Goal: Task Accomplishment & Management: Complete application form

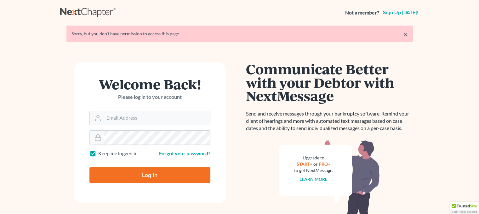
type input "[EMAIL_ADDRESS][DOMAIN_NAME]"
click at [123, 171] on input "Log In" at bounding box center [150, 175] width 121 height 16
type input "Thinking..."
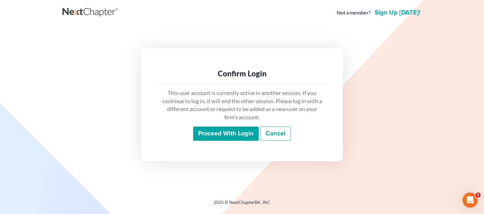
click at [213, 129] on input "Proceed with login" at bounding box center [226, 133] width 66 height 14
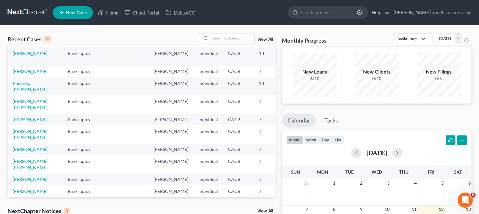
scroll to position [63, 0]
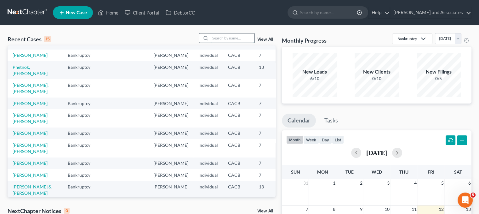
click at [225, 38] on input "search" at bounding box center [233, 37] width 44 height 9
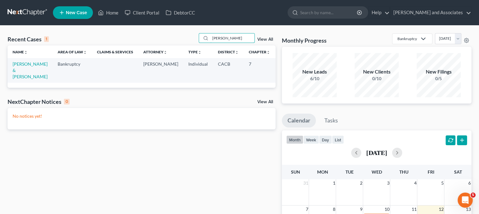
type input "ANNETTE"
click at [22, 73] on td "[PERSON_NAME] & [PERSON_NAME]" at bounding box center [30, 70] width 45 height 24
click at [23, 72] on link "Herrera, Rodolfo & Annette" at bounding box center [30, 70] width 35 height 18
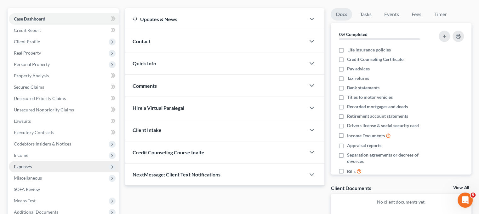
scroll to position [63, 0]
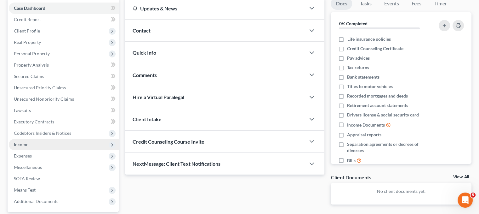
click at [27, 143] on span "Income" at bounding box center [21, 144] width 14 height 5
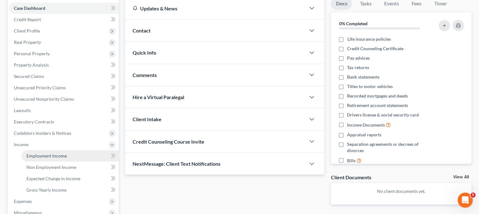
click at [45, 152] on link "Employment Income" at bounding box center [69, 155] width 97 height 11
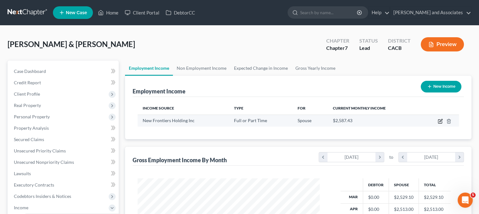
click at [441, 121] on icon "button" at bounding box center [441, 120] width 3 height 3
select select "0"
select select "4"
select select "3"
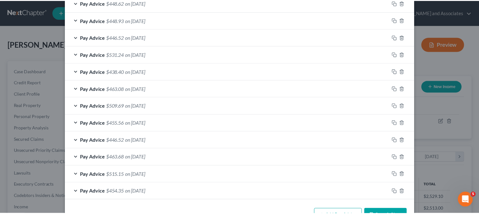
scroll to position [460, 0]
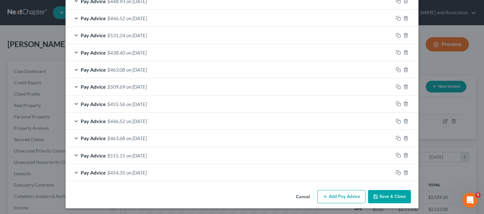
click at [396, 193] on button "Save & Close" at bounding box center [389, 196] width 43 height 13
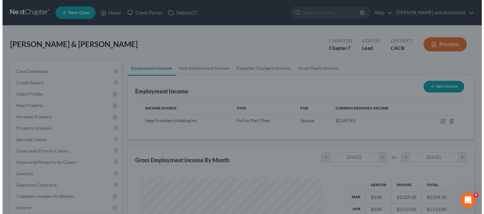
scroll to position [315033, 314951]
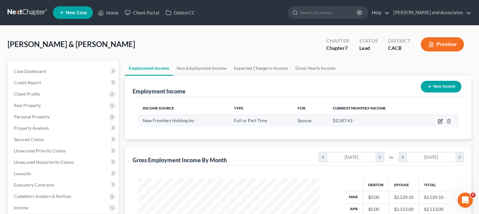
click at [440, 121] on icon "button" at bounding box center [440, 120] width 5 height 5
select select "0"
select select "4"
select select "3"
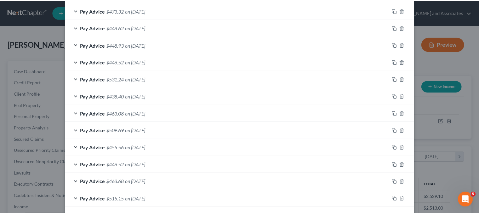
scroll to position [460, 0]
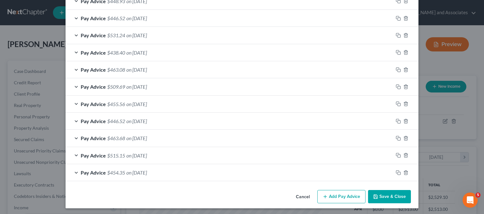
click at [389, 194] on button "Save & Close" at bounding box center [389, 196] width 43 height 13
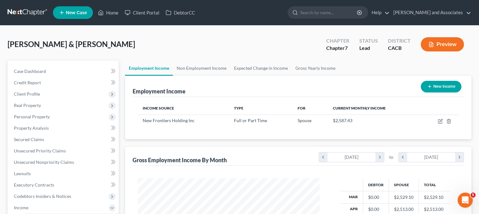
scroll to position [315033, 314951]
click at [209, 67] on link "Non Employment Income" at bounding box center [201, 68] width 57 height 15
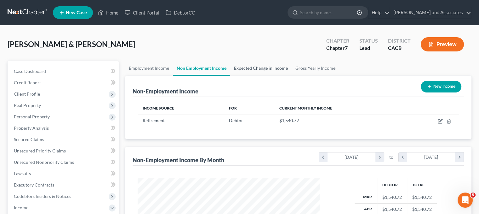
scroll to position [112, 194]
click at [261, 66] on link "Expected Change in Income" at bounding box center [260, 68] width 61 height 15
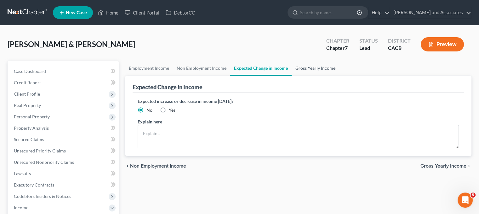
click at [299, 65] on link "Gross Yearly Income" at bounding box center [316, 68] width 48 height 15
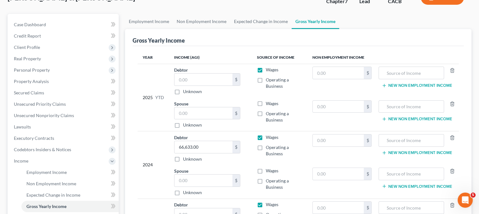
scroll to position [126, 0]
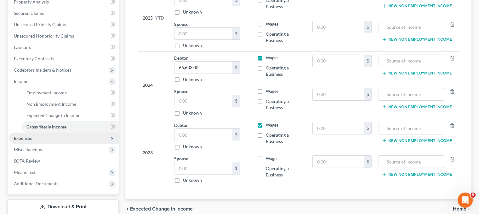
click at [64, 135] on span "Expenses" at bounding box center [64, 137] width 110 height 11
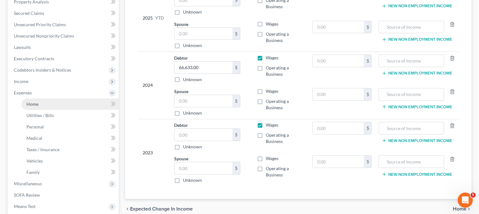
click at [45, 100] on link "Home" at bounding box center [69, 103] width 97 height 11
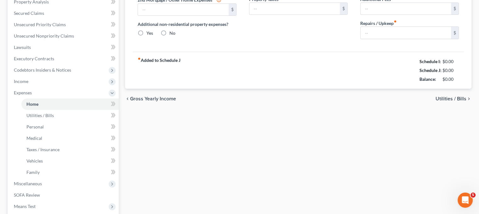
type input "0.00"
radio input "true"
type input "0.00"
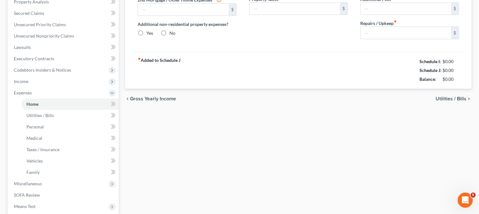
type input "0.00"
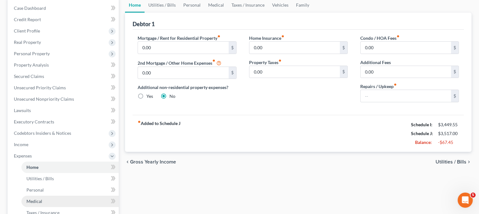
scroll to position [184, 0]
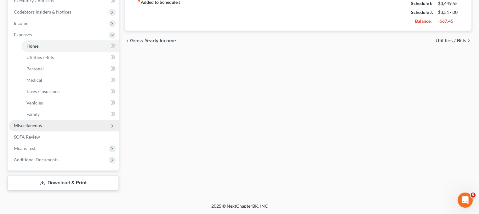
click at [56, 120] on span "Miscellaneous" at bounding box center [64, 125] width 110 height 11
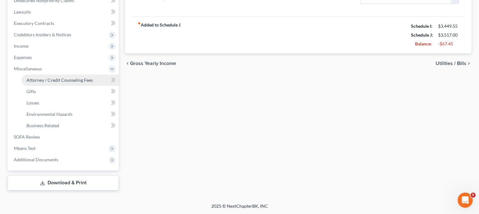
click at [81, 83] on link "Attorney / Credit Counseling Fees" at bounding box center [69, 79] width 97 height 11
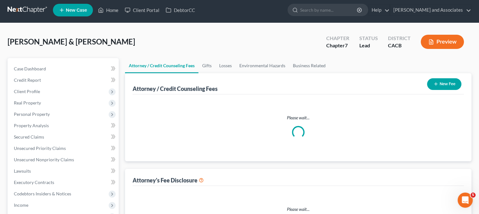
select select "0"
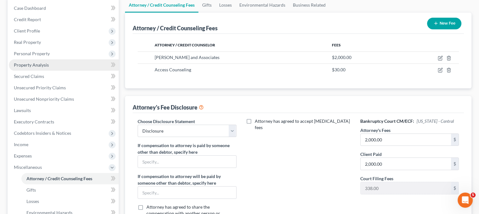
click at [36, 63] on span "Property Analysis" at bounding box center [31, 64] width 35 height 5
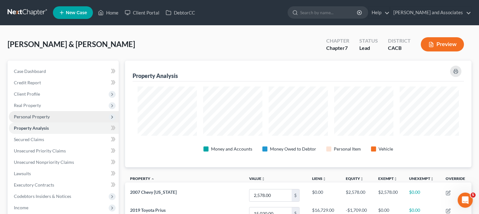
click at [47, 114] on span "Personal Property" at bounding box center [32, 116] width 36 height 5
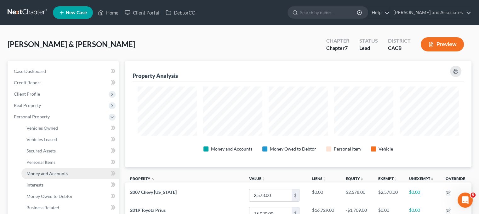
click at [56, 169] on link "Money and Accounts" at bounding box center [69, 173] width 97 height 11
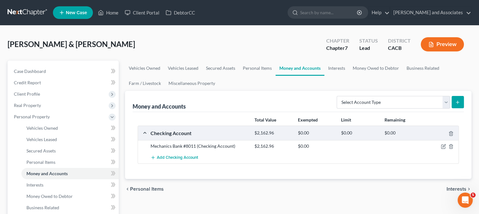
click at [28, 11] on link at bounding box center [28, 12] width 40 height 11
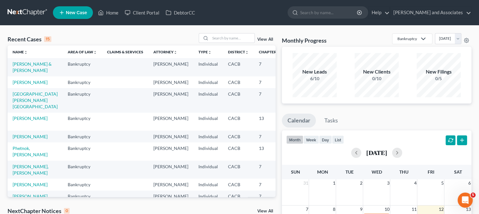
click at [77, 13] on span "New Case" at bounding box center [76, 12] width 21 height 5
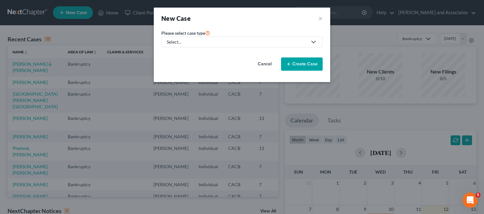
click at [185, 43] on div "Select..." at bounding box center [237, 42] width 141 height 6
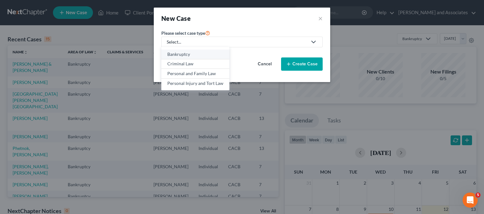
click at [187, 56] on div "Bankruptcy" at bounding box center [195, 54] width 56 height 6
select select "7"
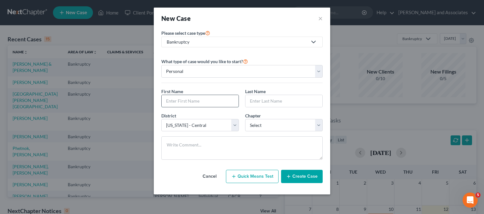
click at [198, 98] on input "text" at bounding box center [200, 101] width 77 height 12
type input "e"
type input "Emi"
click at [263, 100] on input "text" at bounding box center [283, 101] width 77 height 12
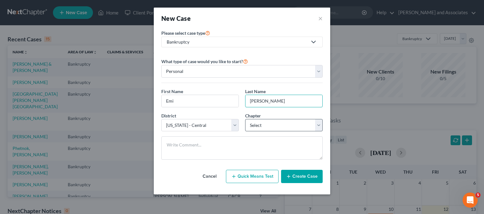
type input "Rodriguez"
click at [268, 124] on select "Select 7 11 12 13" at bounding box center [284, 125] width 78 height 13
select select "0"
click at [245, 119] on select "Select 7 11 12 13" at bounding box center [284, 125] width 78 height 13
click at [309, 171] on button "Create Case" at bounding box center [302, 176] width 42 height 13
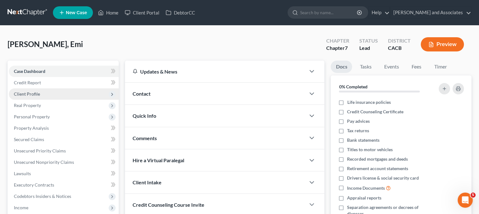
click at [36, 93] on span "Client Profile" at bounding box center [27, 93] width 26 height 5
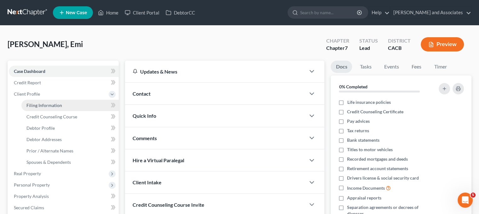
click at [39, 100] on link "Filing Information" at bounding box center [69, 105] width 97 height 11
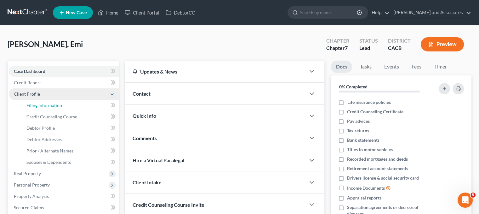
select select "1"
select select "0"
select select "7"
select select "4"
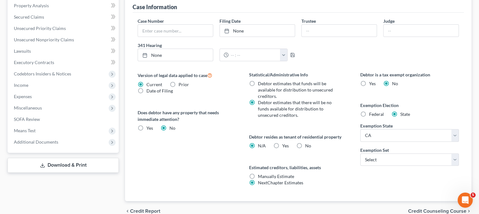
scroll to position [221, 0]
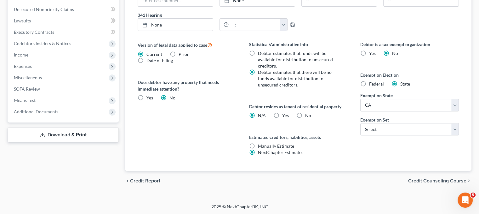
click at [390, 134] on div "Debtor is a tax exempt organization Yes No Exemption Election Federal State Exe…" at bounding box center [409, 106] width 111 height 130
click at [387, 132] on select "Select 703 704" at bounding box center [410, 129] width 99 height 13
select select "0"
click at [361, 123] on select "Select 703 704" at bounding box center [410, 129] width 99 height 13
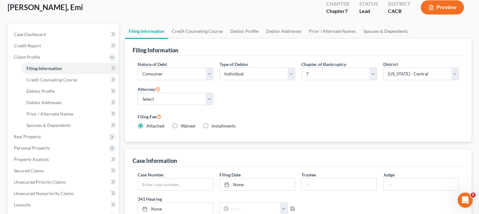
scroll to position [0, 0]
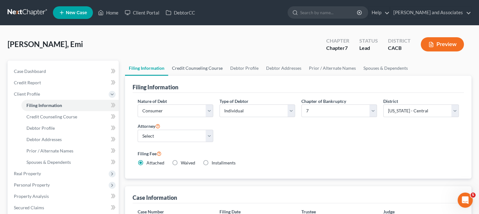
click at [200, 67] on link "Credit Counseling Course" at bounding box center [197, 68] width 58 height 15
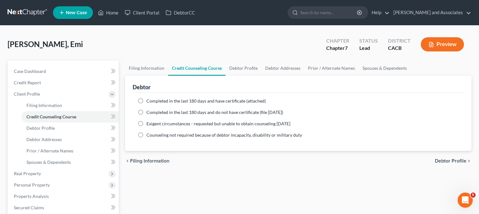
click at [149, 100] on span "Completed in the last 180 days and have certificate (attached)" at bounding box center [206, 100] width 119 height 5
click at [149, 100] on input "Completed in the last 180 days and have certificate (attached)" at bounding box center [151, 100] width 4 height 4
radio input "true"
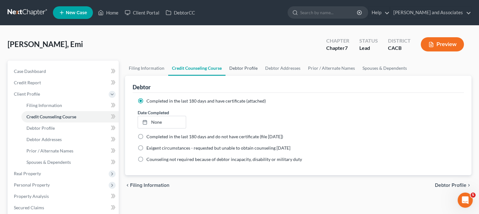
click at [244, 68] on link "Debtor Profile" at bounding box center [244, 68] width 36 height 15
select select "0"
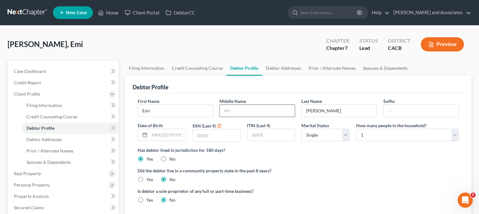
click at [245, 108] on input "text" at bounding box center [257, 111] width 75 height 12
type input "Laura"
click at [328, 110] on input "Rodriguez" at bounding box center [339, 111] width 75 height 12
type input "Rodriguez-Hernandez"
click at [164, 132] on input "text" at bounding box center [168, 135] width 36 height 12
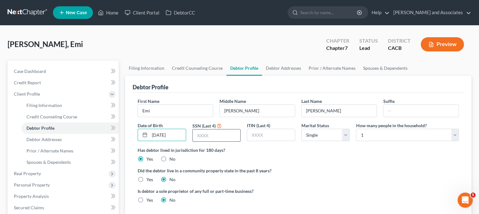
type input "02/28/1989"
click at [204, 130] on input "text" at bounding box center [217, 135] width 48 height 12
type input "6566"
click at [279, 63] on link "Debtor Addresses" at bounding box center [283, 68] width 43 height 15
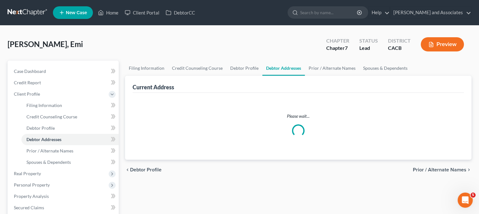
select select "0"
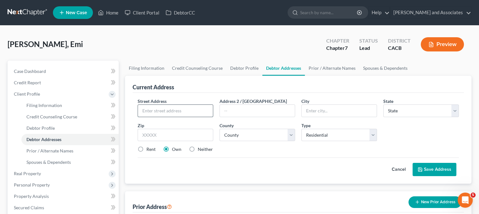
click at [182, 107] on input "text" at bounding box center [175, 111] width 75 height 12
type input "321 W. North Ave Spc 24"
click at [147, 148] on label "Rent" at bounding box center [151, 149] width 9 height 6
click at [149, 148] on input "Rent" at bounding box center [151, 148] width 4 height 4
radio input "true"
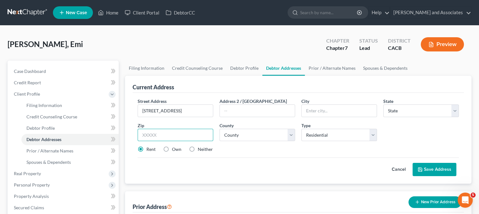
click at [158, 140] on input "text" at bounding box center [176, 135] width 76 height 13
click at [164, 137] on input "text" at bounding box center [176, 135] width 76 height 13
type input "93436"
click at [265, 155] on div "Street Address * 321 W. North Ave Spc 24 Address 2 / PO Box City * State * Stat…" at bounding box center [299, 128] width 328 height 60
type input "Lompoc"
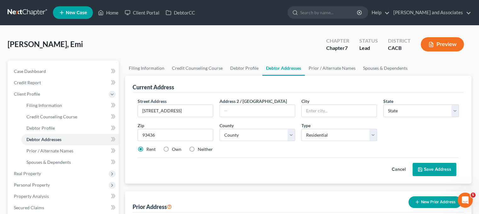
select select "4"
click at [241, 133] on select "County" at bounding box center [258, 135] width 76 height 13
select select "41"
click at [220, 129] on select "County Alameda County Alpine County Amador County Butte County Calaveras County…" at bounding box center [258, 135] width 76 height 13
drag, startPoint x: 345, startPoint y: 151, endPoint x: 352, endPoint y: 149, distance: 7.1
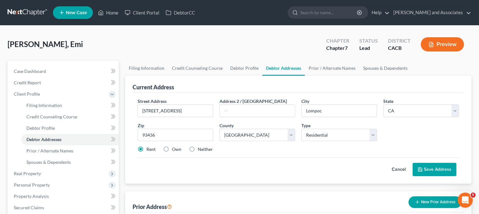
click at [345, 151] on div "Rent Own Neither" at bounding box center [299, 149] width 328 height 6
click at [417, 169] on button "Save Address" at bounding box center [435, 169] width 44 height 13
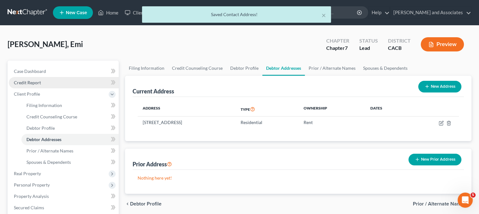
click at [76, 82] on link "Credit Report" at bounding box center [64, 82] width 110 height 11
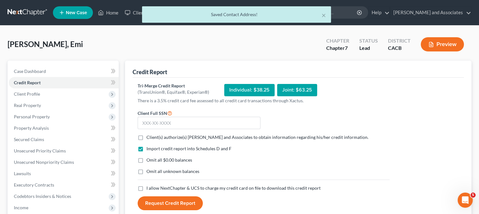
click at [147, 135] on label "Client(s) authorize(s) Michael B. Clayton and Associates to obtain information …" at bounding box center [258, 137] width 222 height 6
click at [149, 135] on input "Client(s) authorize(s) Michael B. Clayton and Associates to obtain information …" at bounding box center [151, 136] width 4 height 4
checkbox input "true"
click at [147, 159] on label "Omit all $0.00 balances" at bounding box center [170, 160] width 46 height 6
click at [149, 159] on input "Omit all $0.00 balances" at bounding box center [151, 159] width 4 height 4
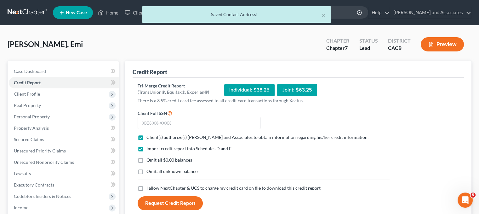
checkbox input "true"
click at [147, 171] on label "Omit all unknown balances" at bounding box center [173, 171] width 53 height 6
click at [149, 171] on input "Omit all unknown balances" at bounding box center [151, 170] width 4 height 4
checkbox input "true"
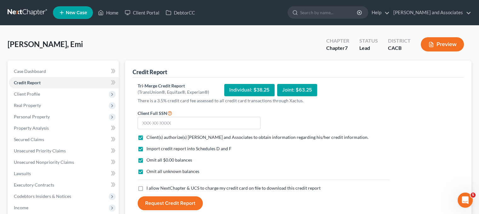
click at [147, 186] on label "I allow NextChapter & UCS to charge my credit card on file to download this cre…" at bounding box center [234, 188] width 174 height 6
click at [149, 186] on input "I allow NextChapter & UCS to charge my credit card on file to download this cre…" at bounding box center [151, 187] width 4 height 4
checkbox input "true"
click at [163, 123] on input "text" at bounding box center [199, 123] width 123 height 13
type input "612-32-6566"
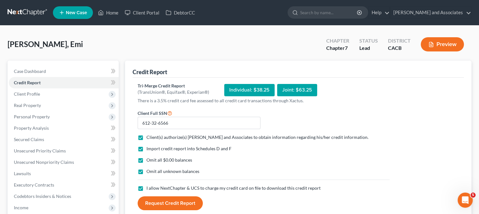
click at [166, 199] on button "Request Credit Report" at bounding box center [170, 203] width 65 height 14
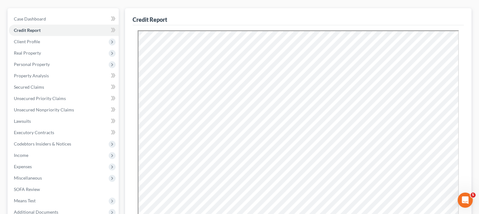
scroll to position [63, 0]
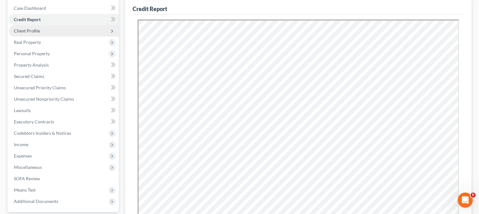
click at [50, 33] on span "Client Profile" at bounding box center [64, 30] width 110 height 11
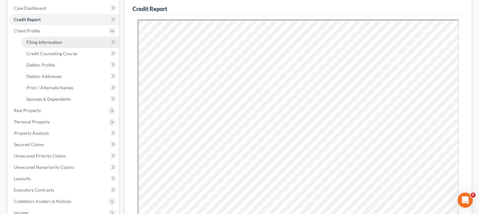
click at [60, 41] on span "Filing Information" at bounding box center [44, 41] width 36 height 5
select select "1"
select select "0"
select select "7"
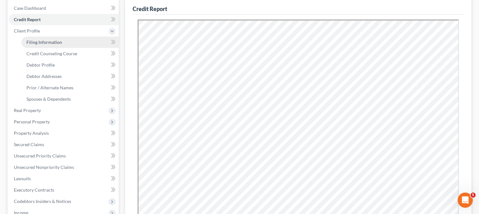
select select "0"
select select "4"
select select "0"
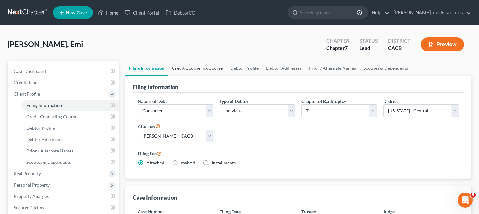
click at [187, 65] on link "Credit Counseling Course" at bounding box center [197, 68] width 58 height 15
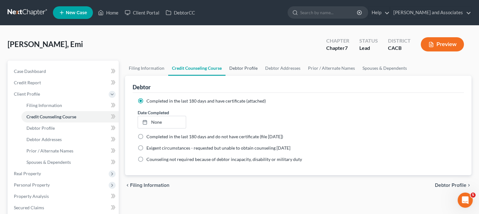
click at [250, 69] on link "Debtor Profile" at bounding box center [244, 68] width 36 height 15
select select "0"
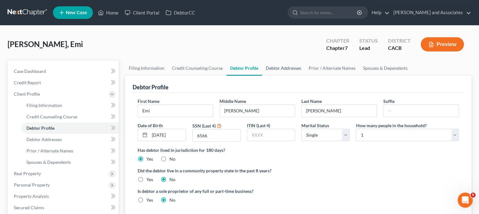
click at [286, 67] on link "Debtor Addresses" at bounding box center [283, 68] width 43 height 15
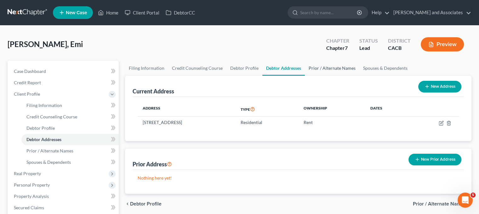
click at [333, 65] on link "Prior / Alternate Names" at bounding box center [332, 68] width 55 height 15
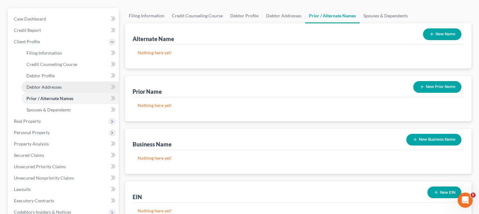
scroll to position [63, 0]
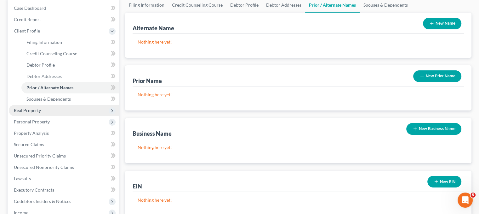
click at [53, 109] on span "Real Property" at bounding box center [64, 110] width 110 height 11
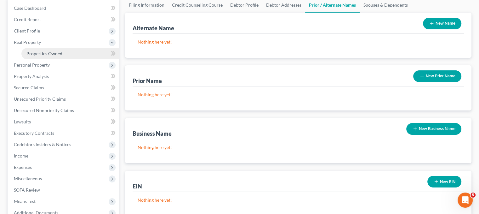
click at [62, 53] on link "Properties Owned" at bounding box center [69, 53] width 97 height 11
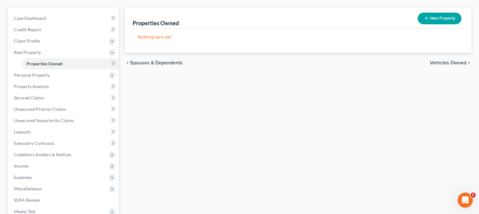
scroll to position [63, 0]
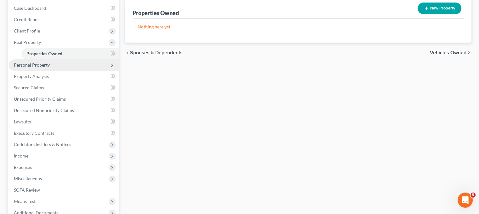
click at [43, 61] on span "Personal Property" at bounding box center [64, 64] width 110 height 11
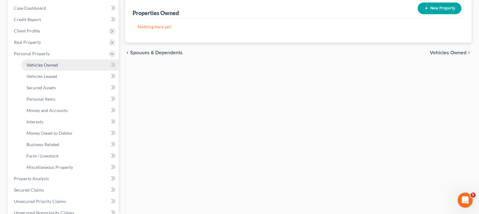
click at [61, 66] on link "Vehicles Owned" at bounding box center [69, 64] width 97 height 11
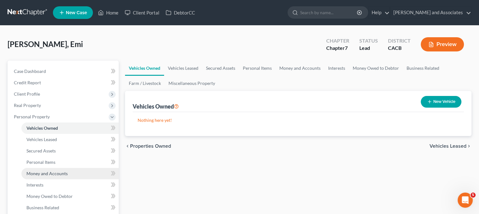
click at [59, 171] on span "Money and Accounts" at bounding box center [46, 172] width 41 height 5
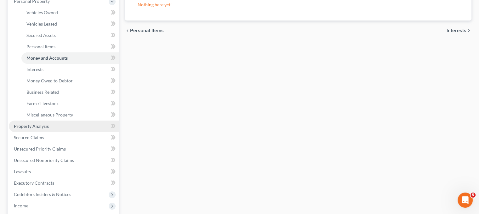
scroll to position [126, 0]
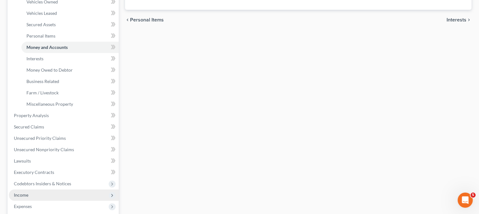
click at [50, 193] on span "Income" at bounding box center [64, 194] width 110 height 11
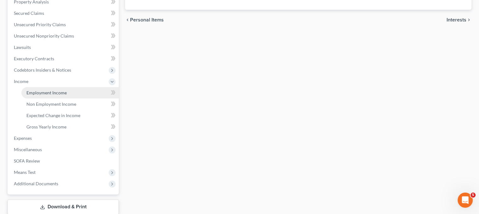
click at [59, 97] on link "Employment Income" at bounding box center [69, 92] width 97 height 11
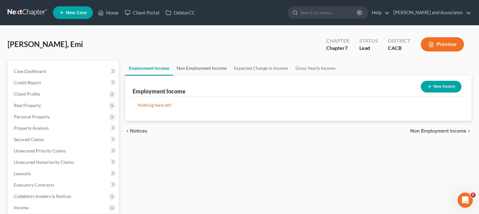
click at [191, 62] on link "Non Employment Income" at bounding box center [201, 68] width 57 height 15
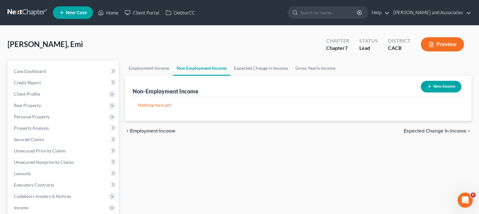
click at [436, 89] on button "New Income" at bounding box center [441, 87] width 41 height 12
select select "0"
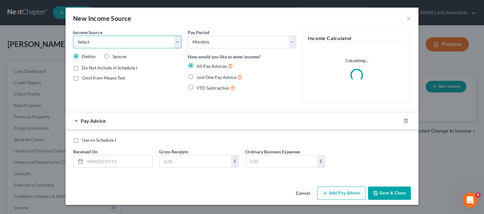
click at [154, 38] on select "Select Unemployment Disability (from employer) Pension Retirement Social Securi…" at bounding box center [127, 42] width 108 height 13
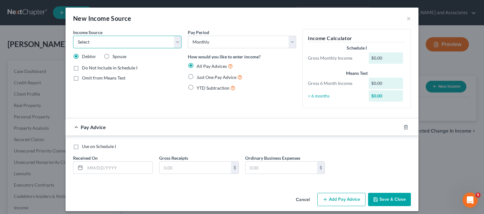
select select "7"
click at [73, 36] on select "Select Unemployment Disability (from employer) Pension Retirement Social Securi…" at bounding box center [127, 42] width 108 height 13
click at [205, 77] on span "Just One Pay Advice" at bounding box center [217, 76] width 40 height 5
click at [203, 77] on input "Just One Pay Advice" at bounding box center [201, 75] width 4 height 4
radio input "true"
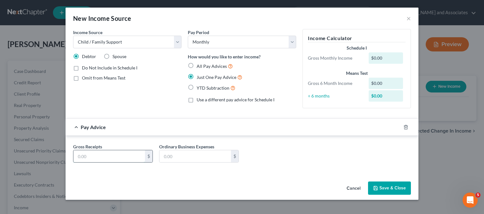
click at [130, 154] on input "text" at bounding box center [109, 156] width 72 height 12
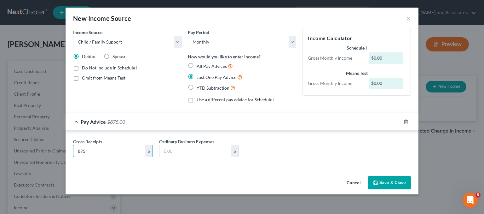
type input "875"
click at [383, 182] on button "Save & Close" at bounding box center [389, 182] width 43 height 13
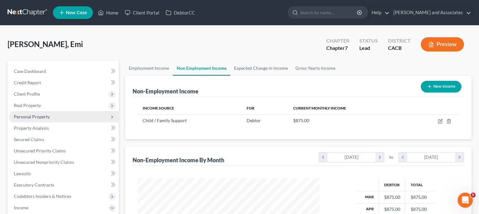
drag, startPoint x: 50, startPoint y: 115, endPoint x: 54, endPoint y: 115, distance: 3.8
click at [50, 115] on span "Personal Property" at bounding box center [64, 116] width 110 height 11
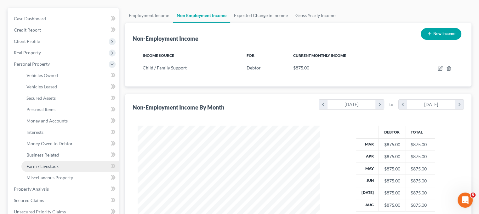
scroll to position [63, 0]
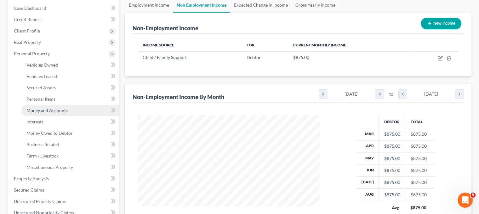
click at [85, 111] on link "Money and Accounts" at bounding box center [69, 110] width 97 height 11
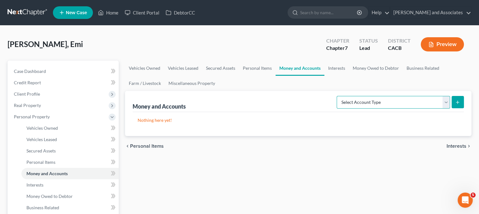
click at [392, 102] on select "Select Account Type Brokerage Cash on Hand Certificates of Deposit Checking Acc…" at bounding box center [393, 102] width 113 height 13
select select "checking"
click at [338, 96] on select "Select Account Type Brokerage Cash on Hand Certificates of Deposit Checking Acc…" at bounding box center [393, 102] width 113 height 13
click at [455, 101] on icon "submit" at bounding box center [457, 102] width 5 height 5
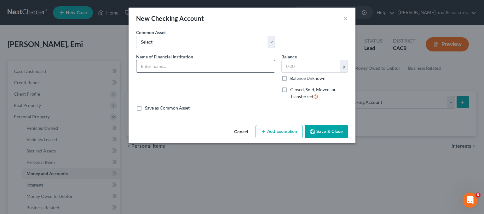
click at [186, 63] on input "text" at bounding box center [205, 66] width 138 height 12
type input "Chase #1613"
click at [303, 68] on input "text" at bounding box center [311, 66] width 58 height 12
type input "1"
click at [250, 65] on input "Chase #1613" at bounding box center [205, 66] width 138 height 12
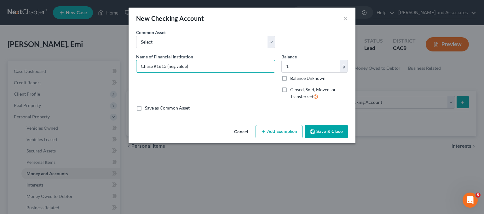
type input "Chase #1613 (neg value)"
click at [324, 128] on button "Save & Close" at bounding box center [326, 131] width 43 height 13
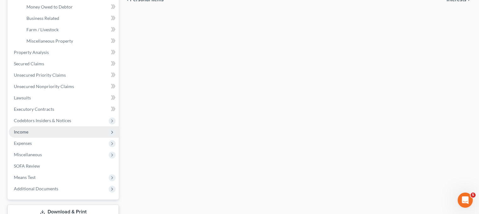
click at [38, 133] on span "Income" at bounding box center [64, 131] width 110 height 11
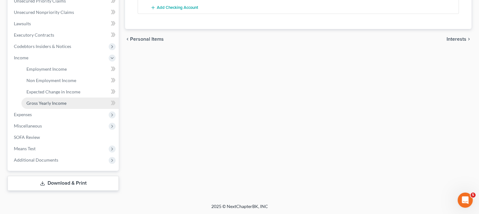
click at [56, 102] on span "Gross Yearly Income" at bounding box center [46, 102] width 40 height 5
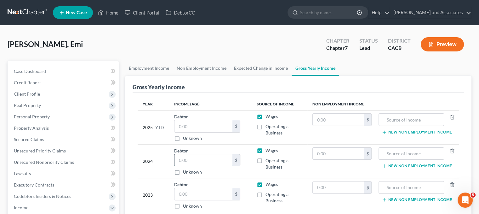
drag, startPoint x: 182, startPoint y: 158, endPoint x: 176, endPoint y: 158, distance: 5.7
click at [182, 158] on input "text" at bounding box center [204, 160] width 58 height 12
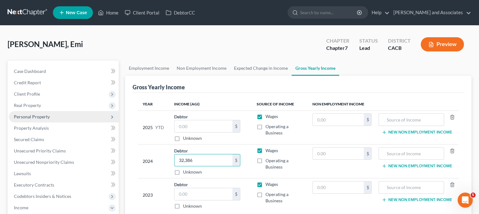
type input "32,386"
click at [57, 118] on span "Personal Property" at bounding box center [64, 116] width 110 height 11
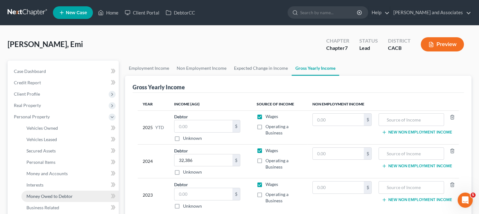
click at [69, 195] on span "Money Owed to Debtor" at bounding box center [49, 195] width 46 height 5
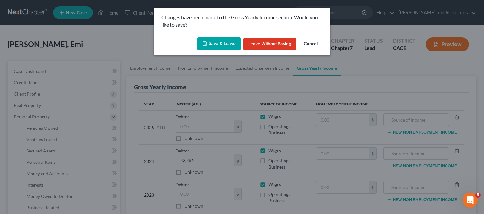
click at [216, 39] on button "Save & Leave" at bounding box center [218, 43] width 43 height 13
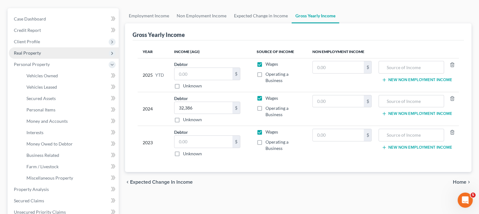
scroll to position [63, 0]
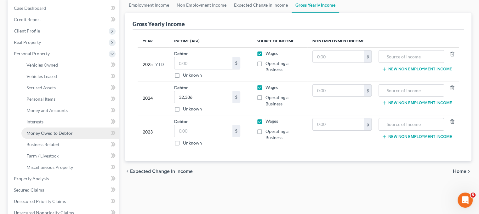
click at [64, 135] on link "Money Owed to Debtor" at bounding box center [69, 132] width 97 height 11
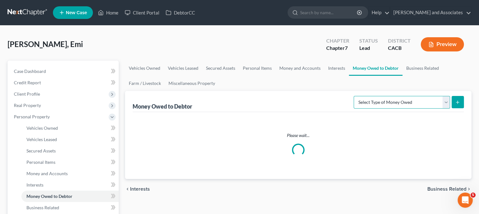
click at [386, 101] on select "Select Type of Money Owed Accounts Receivable Alimony Child Support Claims Agai…" at bounding box center [402, 102] width 96 height 13
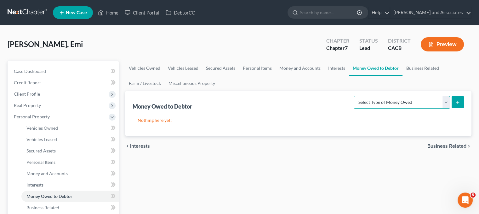
select select "expected_tax_refund"
click at [355, 96] on select "Select Type of Money Owed Accounts Receivable Alimony Child Support Claims Agai…" at bounding box center [402, 102] width 96 height 13
click at [455, 100] on button "submit" at bounding box center [458, 102] width 12 height 12
select select "0"
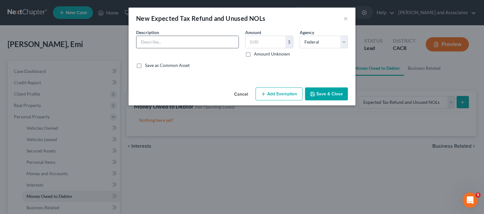
click at [171, 46] on input "text" at bounding box center [187, 42] width 102 height 12
type input "Expecting a 2025 Tax Refund- Federal"
click at [259, 43] on input "text" at bounding box center [265, 42] width 40 height 12
type input "4,352"
click at [266, 95] on icon "button" at bounding box center [263, 93] width 5 height 5
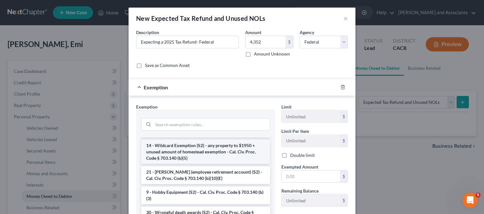
scroll to position [378, 0]
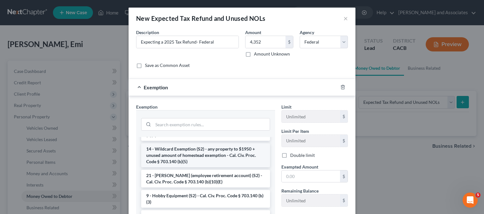
click at [183, 166] on li "14 - Wildcard Exemption (S2) - any property to $1950 + unused amount of homeste…" at bounding box center [205, 155] width 129 height 24
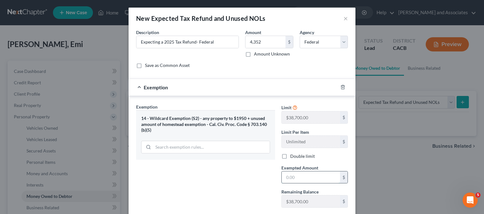
click at [310, 178] on input "text" at bounding box center [311, 177] width 58 height 12
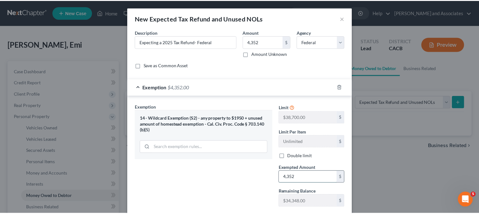
scroll to position [38, 0]
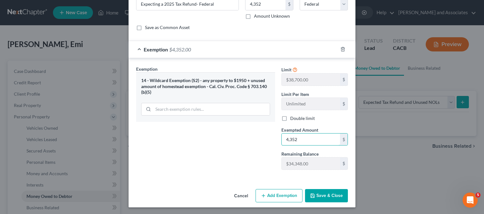
type input "4,352"
click at [324, 193] on button "Save & Close" at bounding box center [326, 195] width 43 height 13
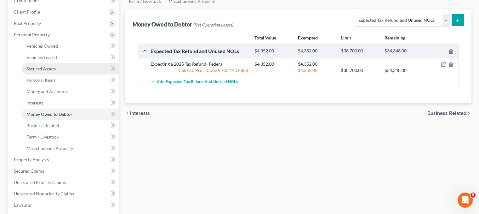
scroll to position [63, 0]
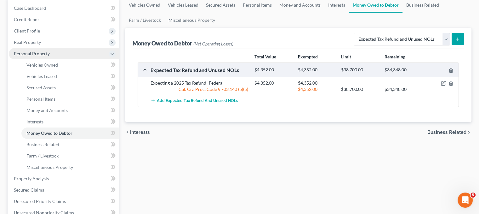
click at [66, 49] on span "Personal Property" at bounding box center [64, 53] width 110 height 11
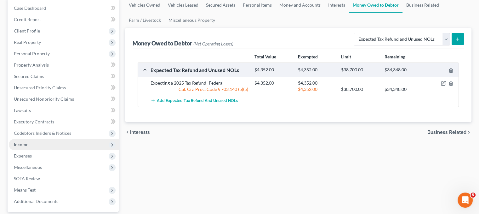
click at [48, 148] on span "Income" at bounding box center [64, 144] width 110 height 11
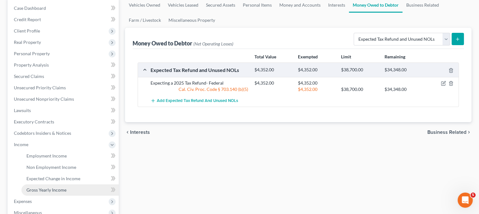
click at [56, 188] on span "Gross Yearly Income" at bounding box center [46, 189] width 40 height 5
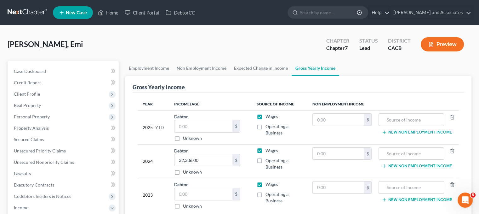
click at [266, 160] on label "Operating a Business" at bounding box center [284, 163] width 37 height 13
click at [268, 160] on input "Operating a Business" at bounding box center [270, 159] width 4 height 4
checkbox input "true"
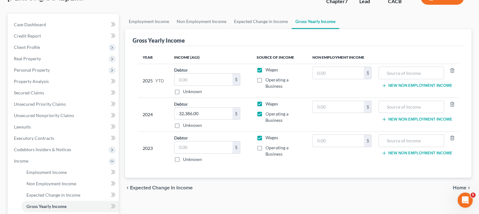
scroll to position [63, 0]
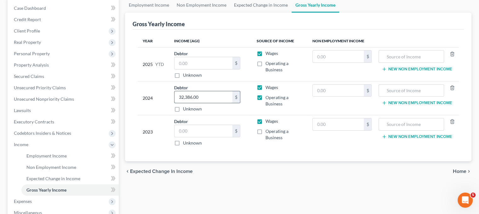
click at [221, 98] on input "32,386.00" at bounding box center [204, 97] width 58 height 12
click at [203, 92] on input "text" at bounding box center [204, 97] width 58 height 12
click at [201, 91] on input "text" at bounding box center [204, 97] width 58 height 12
type input "33,089"
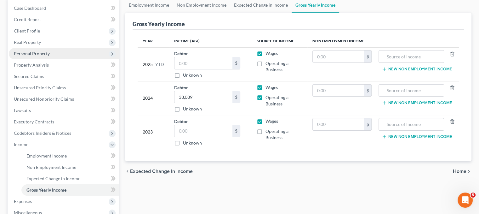
click at [58, 49] on span "Personal Property" at bounding box center [64, 53] width 110 height 11
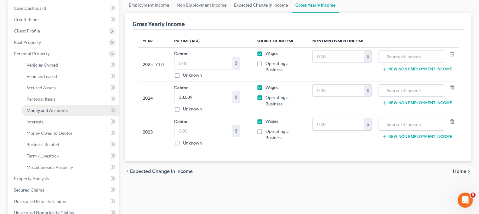
click at [73, 107] on link "Money and Accounts" at bounding box center [69, 110] width 97 height 11
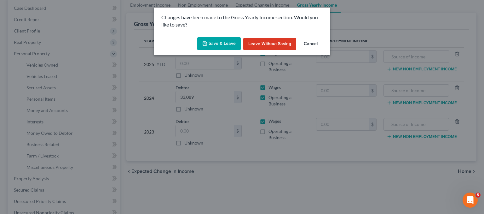
click at [229, 43] on button "Save & Leave" at bounding box center [218, 43] width 43 height 13
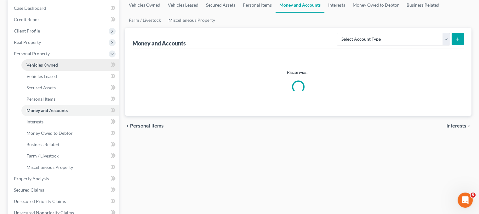
scroll to position [3, 0]
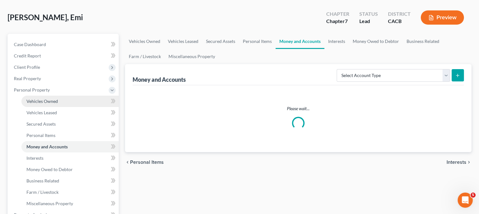
click at [67, 131] on ul "Vehicles Owned Vehicles Leased Machinery and Vehicles Office Related" at bounding box center [64, 151] width 110 height 113
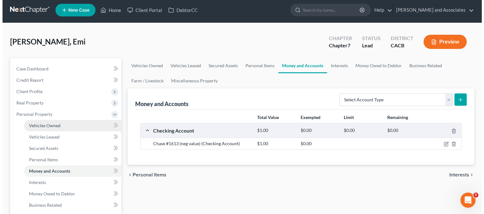
scroll to position [0, 0]
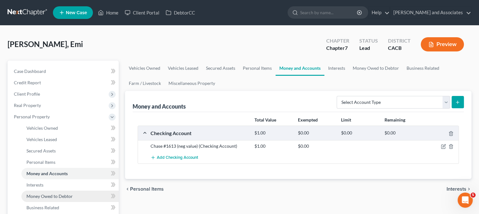
click at [72, 196] on span "Money Owed to Debtor" at bounding box center [49, 195] width 46 height 5
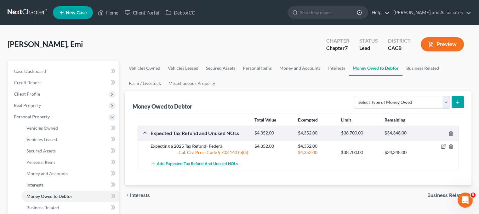
click at [220, 164] on span "Add Expected Tax Refund and Unused NOLs" at bounding box center [197, 163] width 81 height 5
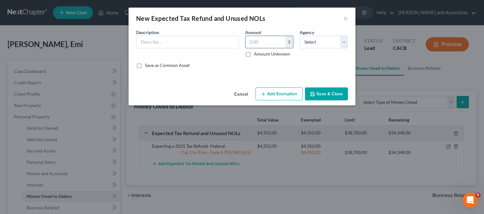
click at [276, 43] on input "text" at bounding box center [265, 42] width 40 height 12
type input "3"
drag, startPoint x: 316, startPoint y: 41, endPoint x: 316, endPoint y: 46, distance: 5.1
click at [316, 41] on select "Select Federal State Local" at bounding box center [324, 42] width 48 height 13
select select "1"
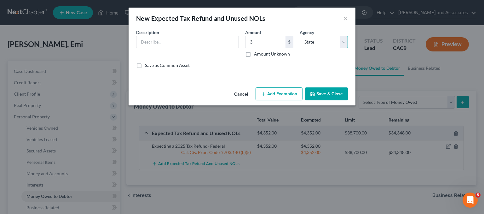
click at [300, 36] on select "Select Federal State Local" at bounding box center [324, 42] width 48 height 13
click at [207, 44] on input "text" at bounding box center [187, 42] width 102 height 12
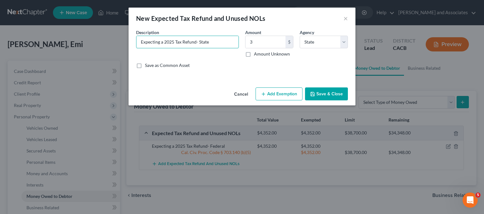
type input "Expecting a 2025 Tax Refund- State"
click at [289, 92] on button "Add Exemption" at bounding box center [279, 93] width 47 height 13
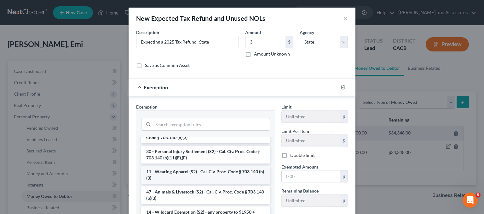
scroll to position [378, 0]
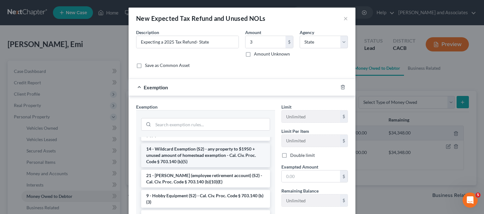
click at [194, 167] on li "14 - Wildcard Exemption (S2) - any property to $1950 + unused amount of homeste…" at bounding box center [205, 155] width 129 height 24
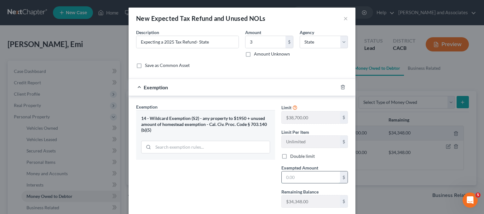
click at [292, 171] on input "text" at bounding box center [311, 177] width 58 height 12
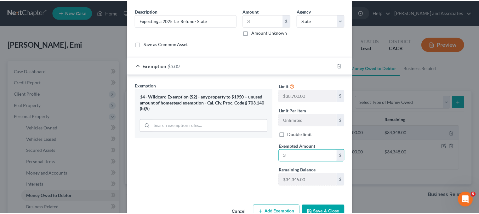
scroll to position [38, 0]
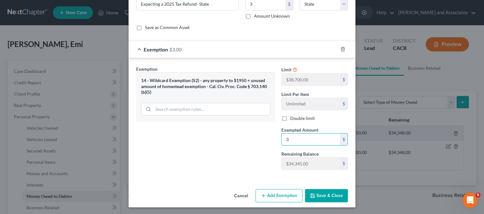
type input "3"
click at [252, 178] on div "Exemption Set must be selected for CA. Exemption * 14 - Wildcard Exemption (S2)…" at bounding box center [242, 119] width 227 height 122
click at [314, 191] on button "Save & Close" at bounding box center [326, 195] width 43 height 13
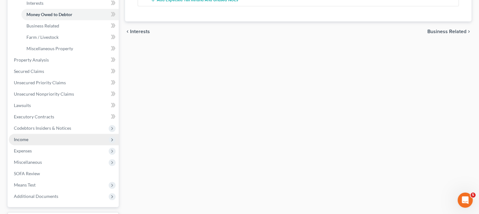
scroll to position [218, 0]
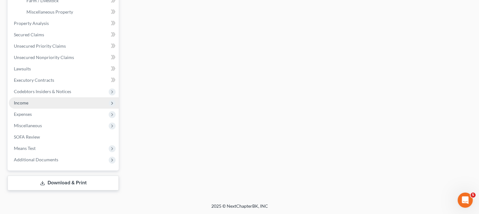
click at [48, 103] on span "Income" at bounding box center [64, 102] width 110 height 11
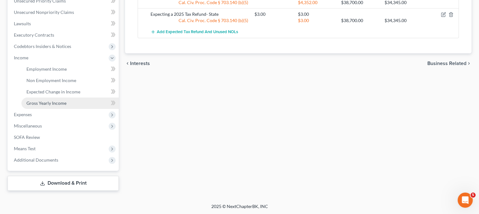
click at [60, 99] on link "Gross Yearly Income" at bounding box center [69, 102] width 97 height 11
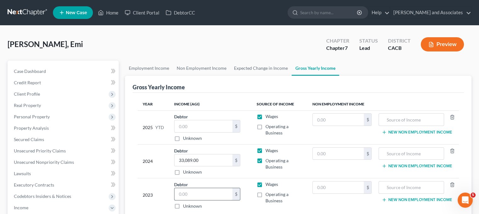
click at [194, 197] on input "text" at bounding box center [204, 194] width 58 height 12
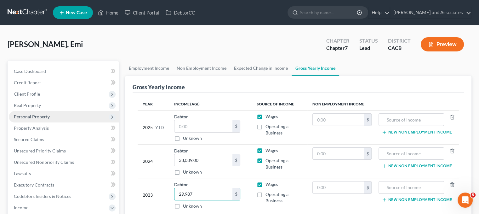
type input "29,987"
click at [73, 116] on span "Personal Property" at bounding box center [64, 116] width 110 height 11
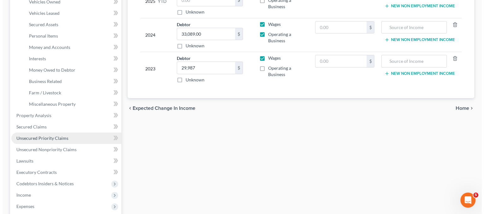
scroll to position [63, 0]
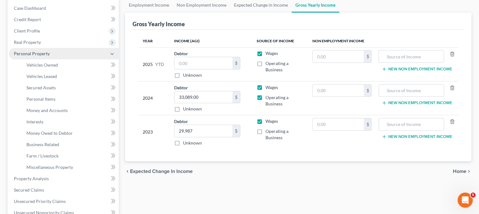
click at [52, 48] on span "Personal Property" at bounding box center [64, 53] width 110 height 11
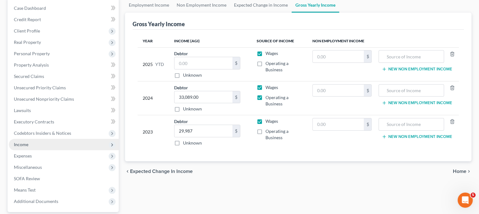
click at [47, 143] on span "Income" at bounding box center [64, 144] width 110 height 11
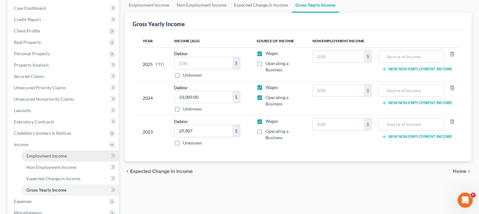
click at [68, 158] on link "Employment Income" at bounding box center [69, 155] width 97 height 11
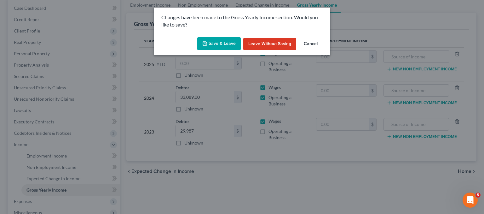
click at [205, 45] on icon "button" at bounding box center [204, 43] width 5 height 5
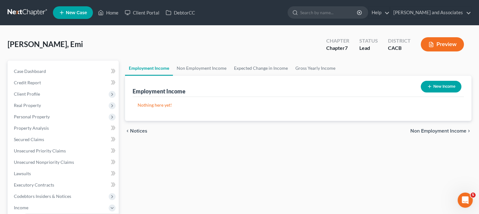
click at [439, 85] on button "New Income" at bounding box center [441, 87] width 41 height 12
select select "0"
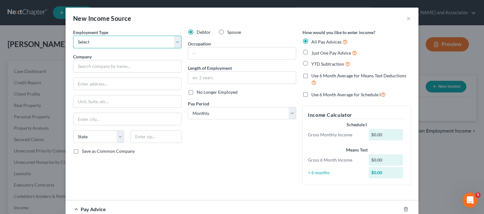
click at [131, 40] on select "Select Full or Part Time Employment Self Employment" at bounding box center [127, 42] width 108 height 13
select select "0"
click at [73, 36] on select "Select Full or Part Time Employment Self Employment" at bounding box center [127, 42] width 108 height 13
click at [221, 50] on input "text" at bounding box center [242, 53] width 108 height 12
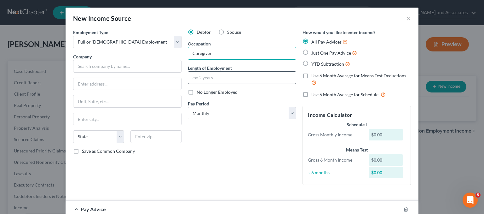
type input "Caregiver"
click at [222, 76] on input "text" at bounding box center [242, 78] width 108 height 12
type input "1 year"
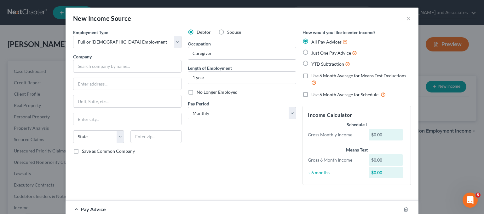
click at [131, 73] on div "Employment Type * Select Full or Part Time Employment Self Employment Company *…" at bounding box center [127, 109] width 115 height 161
click at [103, 65] on input "text" at bounding box center [127, 66] width 108 height 13
click at [103, 81] on input "text" at bounding box center [127, 84] width 108 height 12
paste input "105 E Anapamu Street Santa Barbara"
drag, startPoint x: 135, startPoint y: 84, endPoint x: 119, endPoint y: 87, distance: 16.1
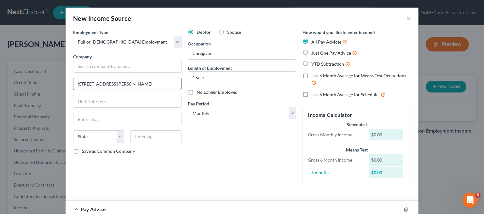
click at [119, 87] on input "105 E Anapamu Street Santa Barbara" at bounding box center [127, 84] width 108 height 12
type input "105 E Anapamu Street"
paste input "93101"
type input "93101"
click at [207, 132] on div "Debtor Spouse Occupation Caregiver Length of Employment 1 year No Longer Employ…" at bounding box center [242, 109] width 115 height 161
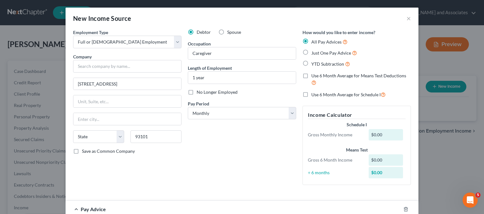
type input "Santa Barbara"
select select "4"
click at [136, 68] on input "text" at bounding box center [127, 66] width 108 height 13
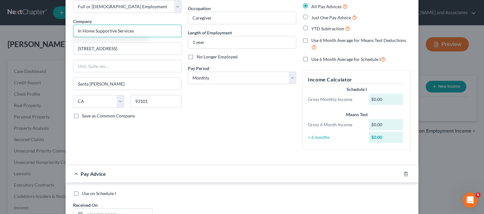
scroll to position [63, 0]
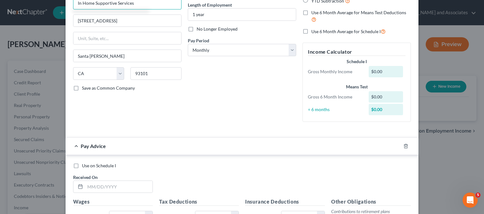
type input "In Home Supportive Services"
click at [116, 188] on input "text" at bounding box center [118, 187] width 67 height 12
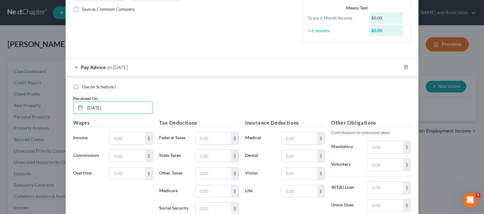
scroll to position [189, 0]
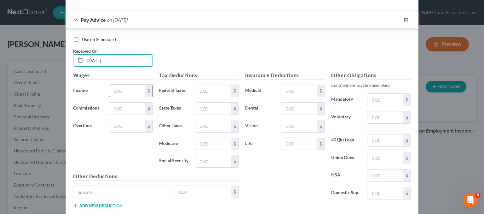
type input "03/13/2025"
click at [131, 91] on input "text" at bounding box center [127, 91] width 36 height 12
type input "1,418.92"
click at [209, 161] on input "text" at bounding box center [213, 161] width 36 height 12
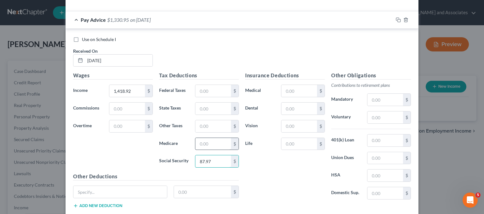
type input "87.97"
click at [210, 143] on input "text" at bounding box center [213, 144] width 36 height 12
type input "20.58"
click at [222, 129] on input "text" at bounding box center [213, 126] width 36 height 12
type input "17.03"
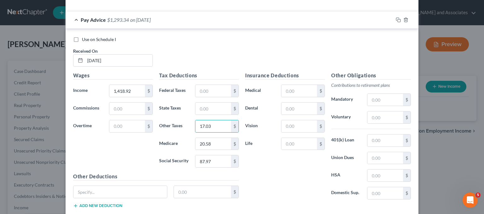
click at [107, 23] on div "Pay Advice $1,293.34 on 03/13/2025" at bounding box center [230, 19] width 328 height 17
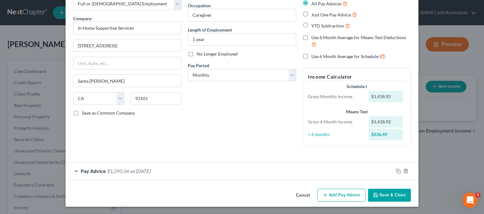
scroll to position [38, 0]
click at [343, 189] on button "Add Pay Advice" at bounding box center [341, 194] width 48 height 13
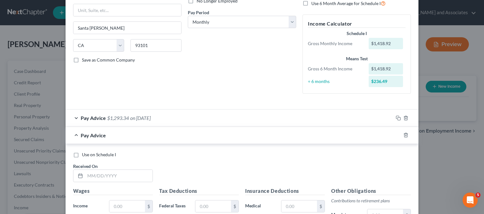
scroll to position [101, 0]
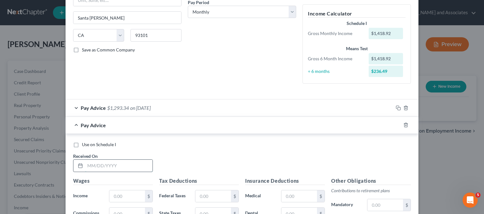
click at [127, 166] on input "text" at bounding box center [118, 165] width 67 height 12
type input "03/13/2025"
click at [141, 196] on input "text" at bounding box center [127, 196] width 36 height 12
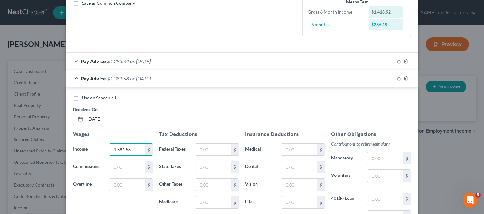
scroll to position [164, 0]
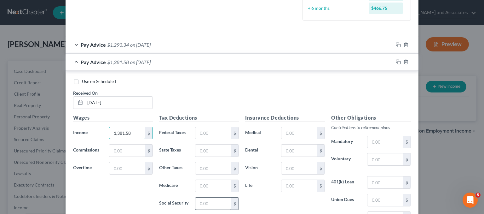
type input "1,381.58"
click at [218, 200] on input "text" at bounding box center [213, 203] width 36 height 12
type input "85.66"
click at [220, 184] on input "text" at bounding box center [213, 186] width 36 height 12
type input "20.03"
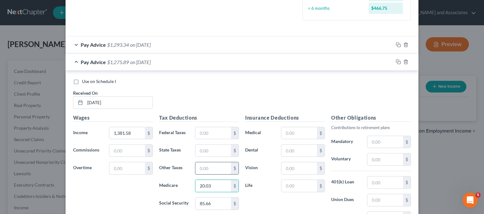
click at [212, 164] on input "text" at bounding box center [213, 168] width 36 height 12
type input "16.58"
click at [93, 65] on div "Pay Advice $1,259.31 on 03/13/2025" at bounding box center [230, 62] width 328 height 17
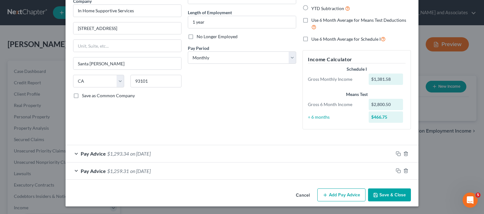
scroll to position [55, 0]
click at [339, 193] on button "Add Pay Advice" at bounding box center [341, 194] width 48 height 13
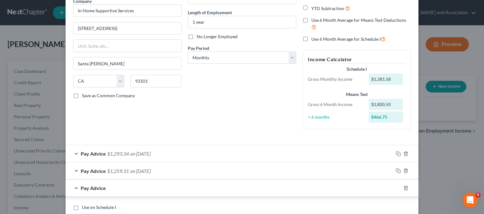
scroll to position [182, 0]
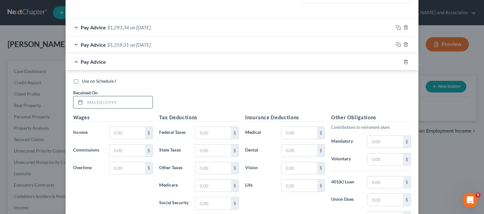
click at [134, 99] on input "text" at bounding box center [118, 102] width 67 height 12
type input "03/26/2025"
click at [203, 200] on input "text" at bounding box center [213, 203] width 36 height 12
type input "94.92"
click at [216, 180] on input "text" at bounding box center [213, 185] width 36 height 12
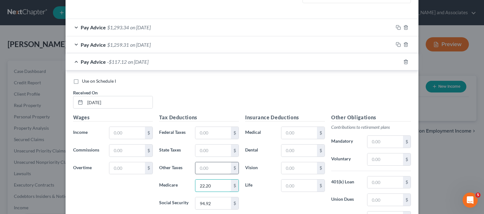
type input "22.20"
click at [217, 162] on input "text" at bounding box center [213, 168] width 36 height 12
type input "18.37"
click at [115, 133] on input "text" at bounding box center [127, 133] width 36 height 12
type input "1,530.94"
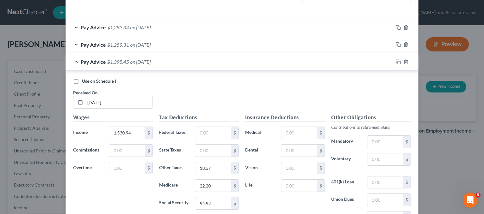
click at [118, 61] on span "$1,395.45" at bounding box center [118, 62] width 22 height 6
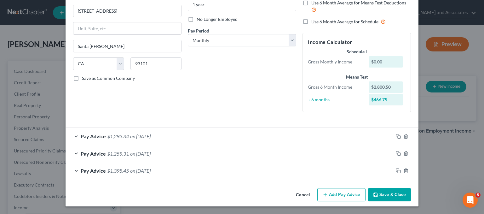
scroll to position [72, 0]
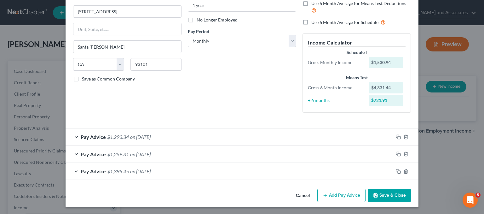
click at [350, 194] on button "Add Pay Advice" at bounding box center [341, 194] width 48 height 13
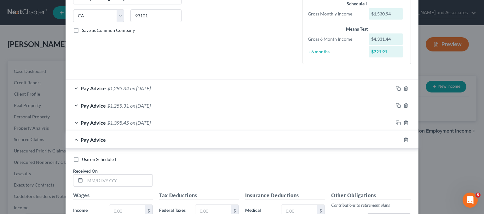
scroll to position [198, 0]
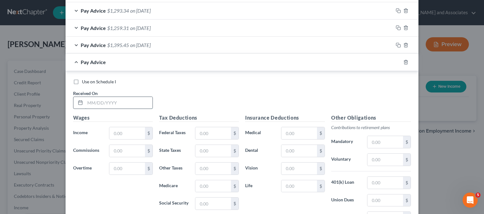
click at [103, 104] on input "text" at bounding box center [118, 103] width 67 height 12
type input "04/08/2025"
click at [139, 130] on input "text" at bounding box center [127, 133] width 36 height 12
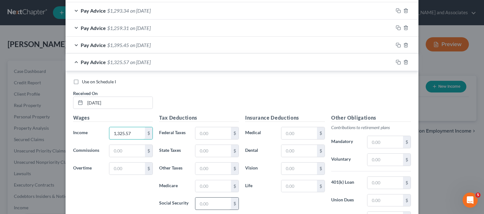
type input "1,325.57"
click at [207, 201] on input "text" at bounding box center [213, 203] width 36 height 12
type input "82.18"
click at [201, 184] on input "text" at bounding box center [213, 186] width 36 height 12
type input "19.22"
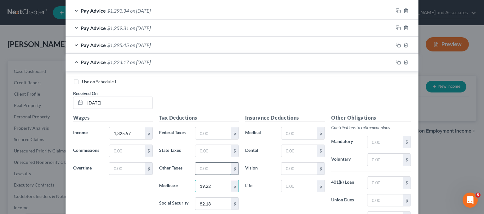
click at [205, 170] on input "text" at bounding box center [213, 168] width 36 height 12
type input "15.91"
click at [109, 66] on div "Pay Advice $1,208.26 on 04/08/2025" at bounding box center [230, 62] width 328 height 17
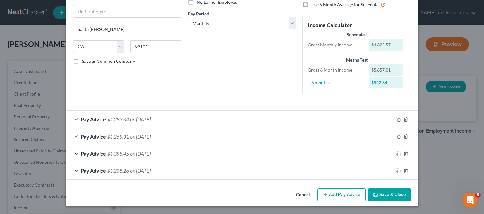
scroll to position [90, 0]
click at [331, 188] on button "Add Pay Advice" at bounding box center [341, 194] width 48 height 13
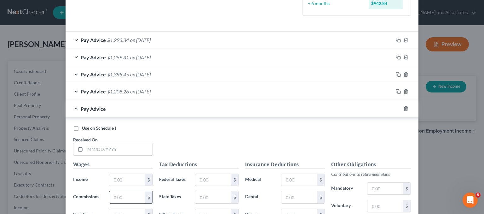
scroll to position [216, 0]
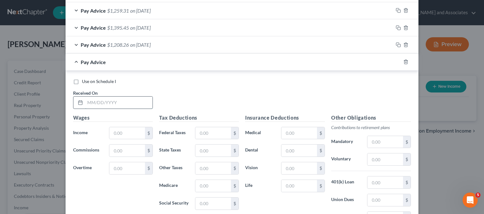
click at [96, 97] on input "text" at bounding box center [118, 102] width 67 height 12
type input "04/21/2025"
click at [122, 136] on input "text" at bounding box center [127, 133] width 36 height 12
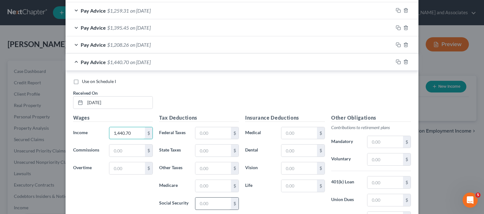
type input "1,440.70"
click at [203, 206] on input "text" at bounding box center [213, 203] width 36 height 12
type input "89.33"
click at [207, 186] on input "text" at bounding box center [213, 186] width 36 height 12
type input "20.89"
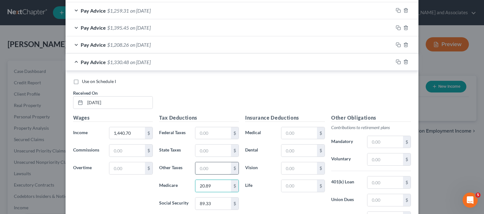
click at [211, 168] on input "text" at bounding box center [213, 168] width 36 height 12
type input "17.29"
click at [87, 63] on span "Pay Advice" at bounding box center [93, 62] width 25 height 6
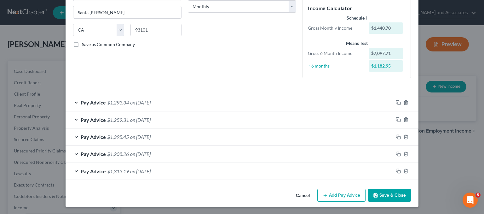
scroll to position [107, 0]
click at [334, 191] on button "Add Pay Advice" at bounding box center [341, 194] width 48 height 13
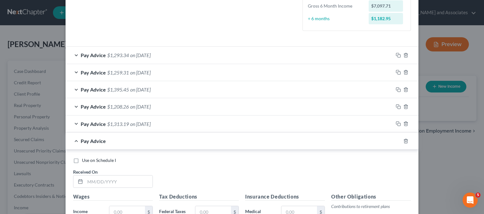
scroll to position [170, 0]
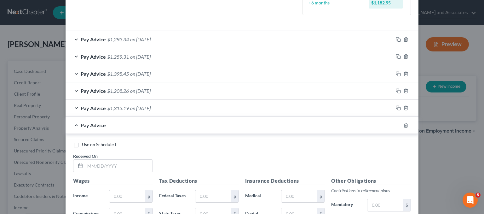
click at [107, 158] on div "Received On *" at bounding box center [113, 162] width 86 height 19
drag, startPoint x: 109, startPoint y: 163, endPoint x: 120, endPoint y: 163, distance: 11.3
click at [109, 163] on input "text" at bounding box center [118, 165] width 67 height 12
type input "05/07/2025"
click at [116, 192] on input "text" at bounding box center [127, 196] width 36 height 12
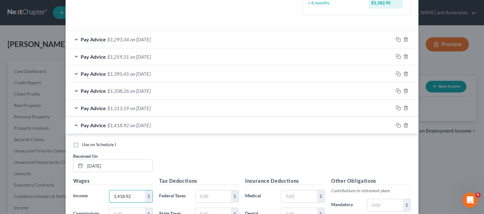
scroll to position [296, 0]
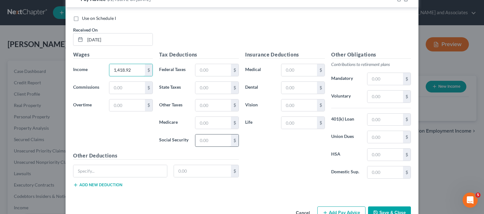
type input "1,418.92"
click at [217, 142] on input "text" at bounding box center [213, 140] width 36 height 12
type input "87.97"
click at [222, 124] on input "text" at bounding box center [213, 123] width 36 height 12
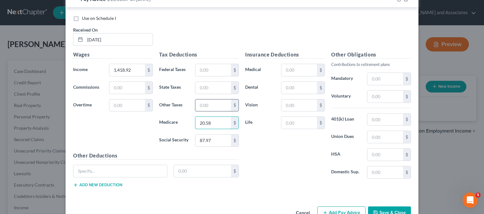
type input "20.58"
click at [210, 101] on input "text" at bounding box center [213, 105] width 36 height 12
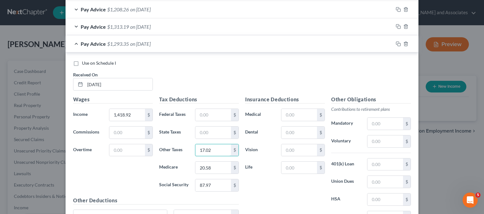
scroll to position [233, 0]
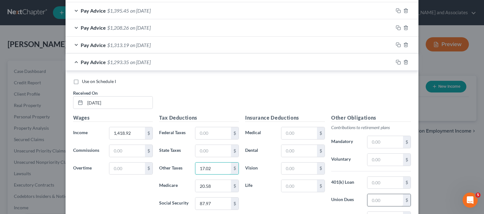
type input "17.02"
click at [383, 199] on input "text" at bounding box center [385, 200] width 36 height 12
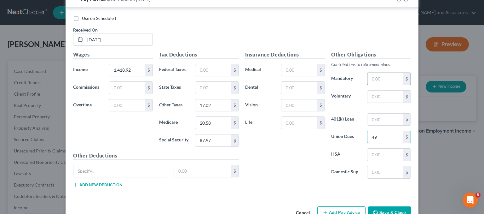
type input "49"
click at [378, 79] on input "text" at bounding box center [385, 79] width 36 height 12
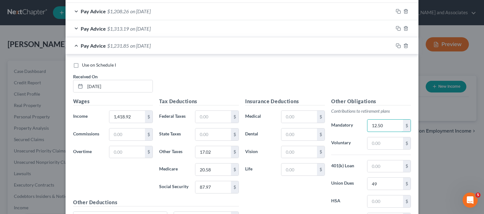
scroll to position [233, 0]
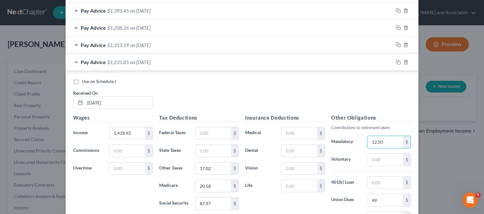
type input "12.50"
click at [100, 57] on div "Pay Advice $1,231.85 on 05/07/2025" at bounding box center [230, 62] width 328 height 17
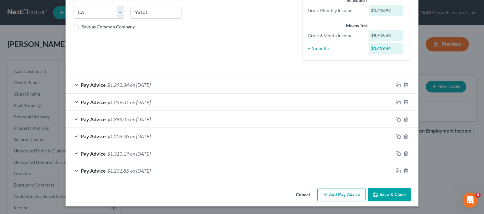
scroll to position [124, 0]
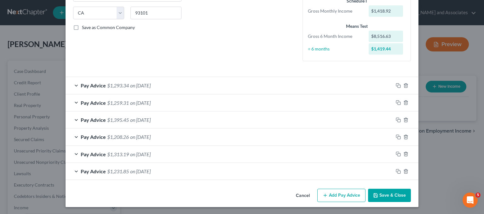
click at [330, 193] on button "Add Pay Advice" at bounding box center [341, 194] width 48 height 13
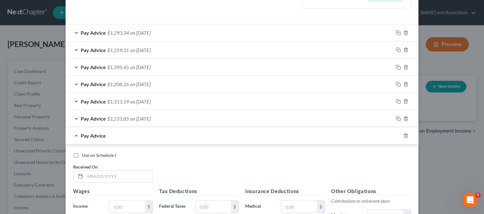
scroll to position [187, 0]
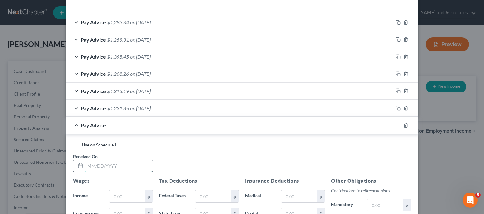
click at [103, 163] on input "text" at bounding box center [118, 166] width 67 height 12
type input "05/23/2025"
click at [122, 195] on input "text" at bounding box center [127, 196] width 36 height 12
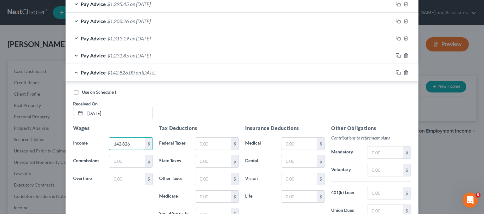
scroll to position [250, 0]
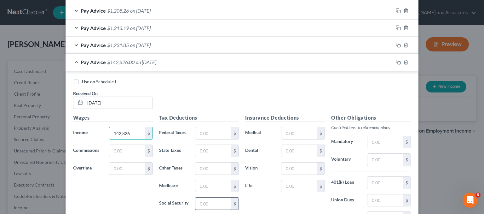
type input "142,826"
click at [209, 204] on input "text" at bounding box center [213, 203] width 36 height 12
type input "88.55"
click at [207, 188] on input "text" at bounding box center [213, 186] width 36 height 12
type input "20.71"
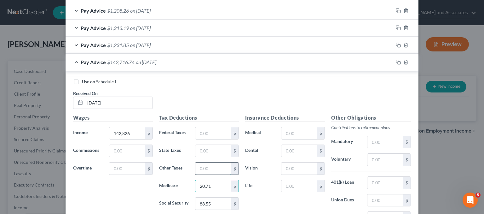
click at [209, 170] on input "text" at bounding box center [213, 168] width 36 height 12
type input "17.14"
click at [134, 133] on input "142,826" at bounding box center [127, 133] width 36 height 12
type input "1,428.26"
click at [90, 59] on span "Pay Advice" at bounding box center [93, 62] width 25 height 6
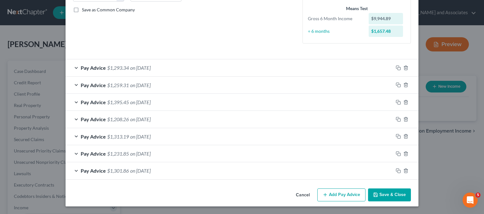
scroll to position [141, 0]
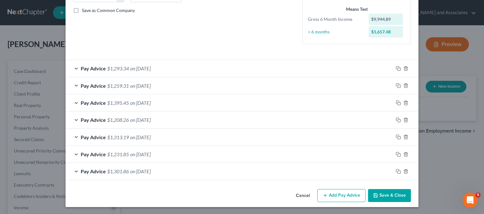
click at [351, 193] on button "Add Pay Advice" at bounding box center [341, 195] width 48 height 13
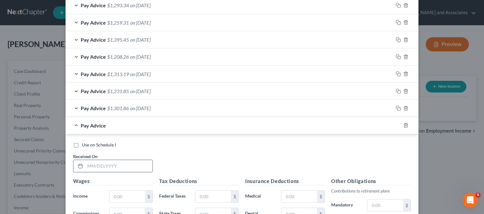
click at [95, 160] on input "text" at bounding box center [118, 166] width 67 height 12
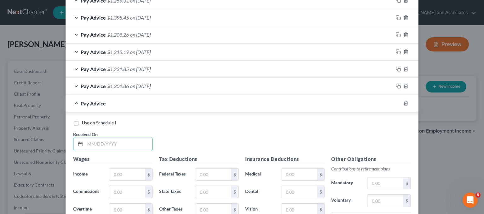
scroll to position [267, 0]
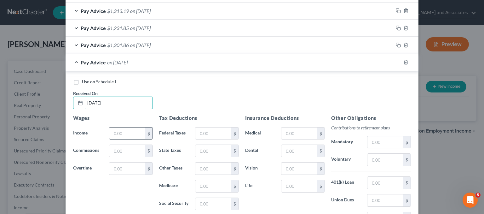
type input "06/06/2025"
click at [126, 130] on input "text" at bounding box center [127, 133] width 36 height 12
type input "1,431.37"
drag, startPoint x: 228, startPoint y: 126, endPoint x: 222, endPoint y: 129, distance: 5.9
click at [227, 127] on div "Tax Deductions Federal Taxes $ State Taxes $ Other Taxes $ Medicare $ Social Se…" at bounding box center [199, 164] width 86 height 101
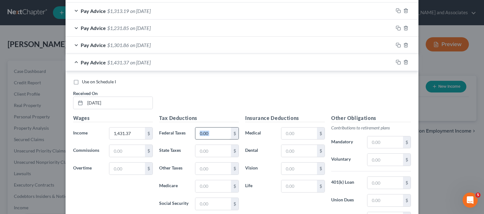
click at [209, 134] on input "text" at bounding box center [213, 133] width 36 height 12
click at [213, 201] on input "text" at bounding box center [213, 204] width 36 height 12
type input "88.75"
click at [207, 184] on input "text" at bounding box center [213, 186] width 36 height 12
type input "20.75"
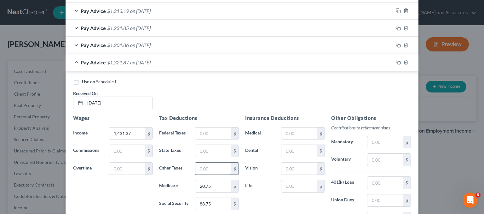
click at [199, 170] on input "text" at bounding box center [213, 168] width 36 height 12
type input "17.18"
click at [381, 199] on input "text" at bounding box center [385, 200] width 36 height 12
type input "49"
click at [381, 144] on input "text" at bounding box center [385, 142] width 36 height 12
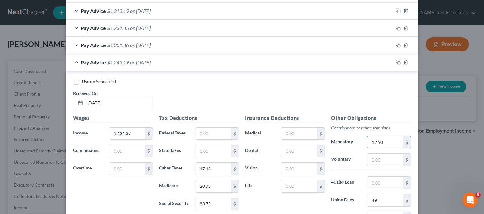
type input "12.50"
click at [97, 67] on div "Pay Advice $1,243.19 on 06/06/2025" at bounding box center [230, 62] width 328 height 17
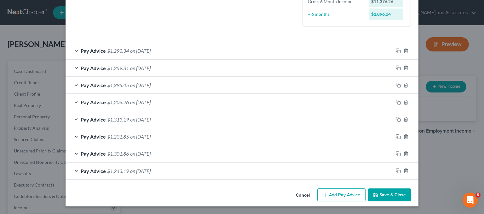
scroll to position [158, 0]
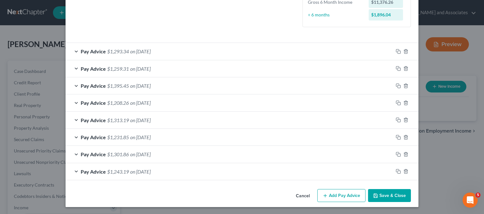
click at [347, 193] on button "Add Pay Advice" at bounding box center [341, 195] width 48 height 13
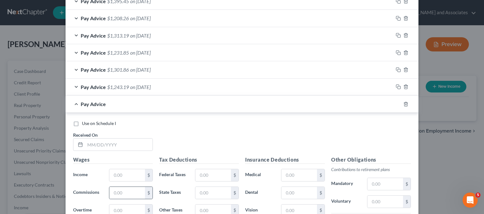
scroll to position [284, 0]
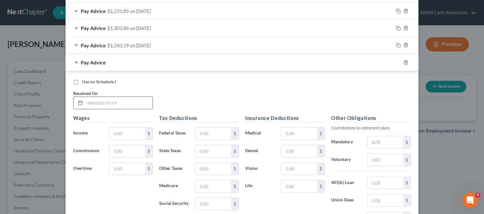
click at [127, 101] on input "text" at bounding box center [118, 103] width 67 height 12
type input "06/24/2025"
click at [128, 135] on input "text" at bounding box center [127, 133] width 36 height 12
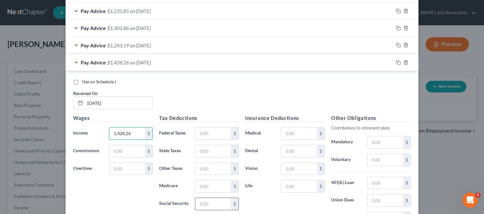
type input "1,428.26"
click at [213, 198] on input "text" at bounding box center [213, 204] width 36 height 12
type input "88.55"
click at [210, 182] on input "text" at bounding box center [213, 186] width 36 height 12
type input "20.71"
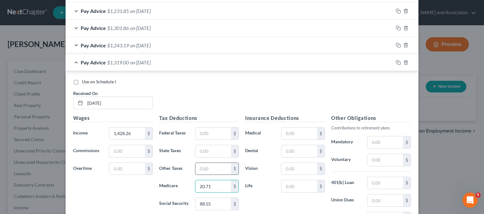
click at [222, 172] on input "text" at bounding box center [213, 169] width 36 height 12
type input "17.14"
click at [88, 63] on span "Pay Advice" at bounding box center [93, 62] width 25 height 6
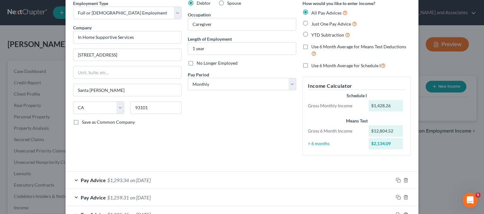
scroll to position [0, 0]
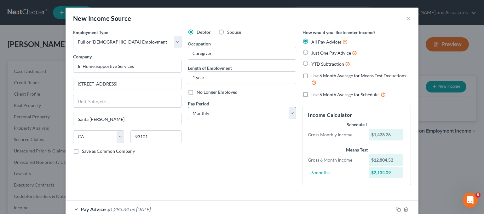
click at [232, 113] on select "Select Monthly Twice Monthly Every Other Week Weekly" at bounding box center [242, 113] width 108 height 13
select select "1"
click at [188, 107] on select "Select Monthly Twice Monthly Every Other Week Weekly" at bounding box center [242, 113] width 108 height 13
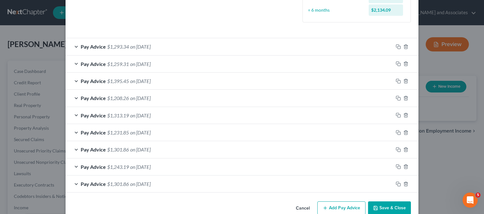
scroll to position [175, 0]
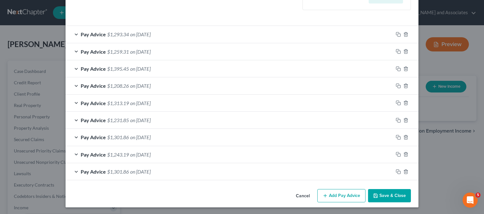
click at [333, 195] on button "Add Pay Advice" at bounding box center [341, 195] width 48 height 13
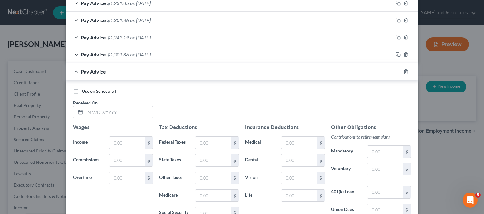
scroll to position [364, 0]
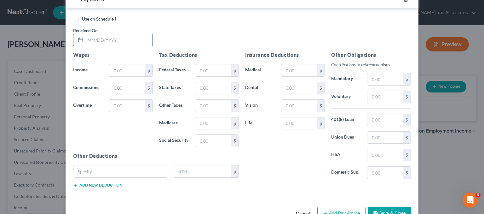
click at [131, 42] on input "text" at bounding box center [118, 40] width 67 height 12
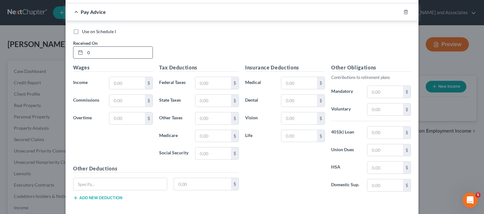
scroll to position [376, 0]
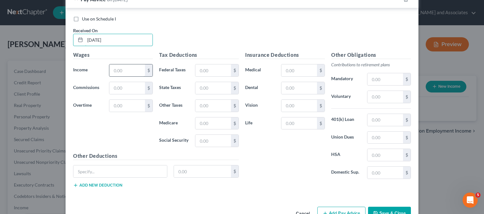
type input "07/09/2025"
click at [120, 66] on input "text" at bounding box center [127, 70] width 36 height 12
type input "1,431.37"
click at [217, 72] on input "text" at bounding box center [213, 70] width 36 height 12
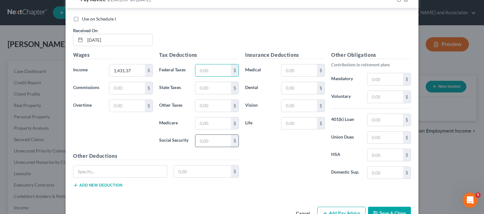
click at [211, 142] on input "text" at bounding box center [213, 141] width 36 height 12
type input "88.74"
click at [214, 123] on input "text" at bounding box center [213, 123] width 36 height 12
type input "20.76"
click at [216, 104] on input "text" at bounding box center [213, 106] width 36 height 12
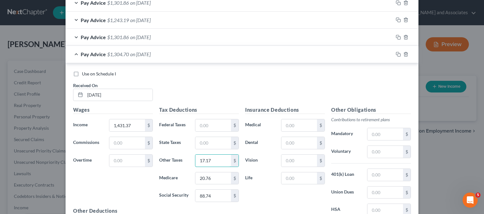
scroll to position [313, 0]
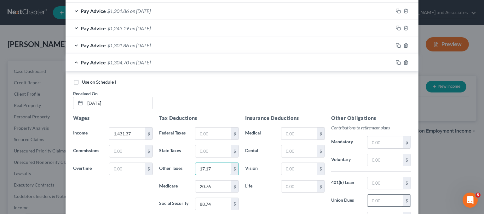
type input "17.17"
click at [378, 203] on input "text" at bounding box center [385, 200] width 36 height 12
type input "49"
click at [108, 66] on div "Pay Advice $1,255.70 on 07/09/2025" at bounding box center [230, 62] width 328 height 17
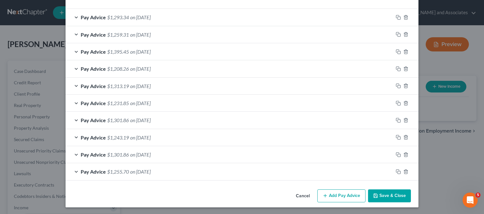
scroll to position [204, 0]
click at [321, 197] on button "Add Pay Advice" at bounding box center [341, 195] width 48 height 13
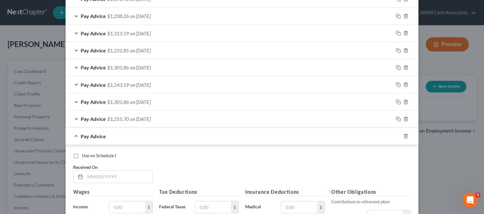
scroll to position [267, 0]
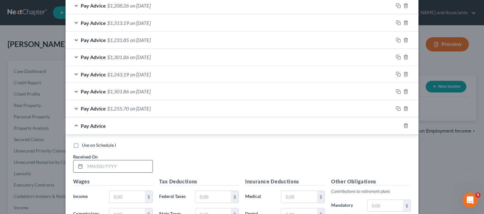
click at [103, 165] on input "text" at bounding box center [118, 166] width 67 height 12
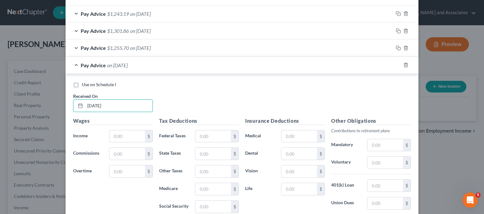
scroll to position [393, 0]
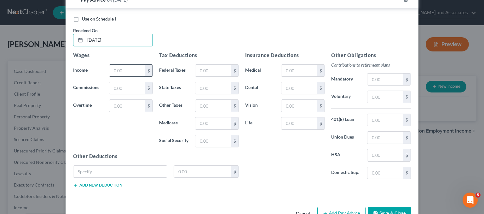
type input "07/23/2025"
click at [122, 70] on input "text" at bounding box center [127, 71] width 36 height 12
type input "2,162.61"
click at [211, 138] on input "text" at bounding box center [213, 141] width 36 height 12
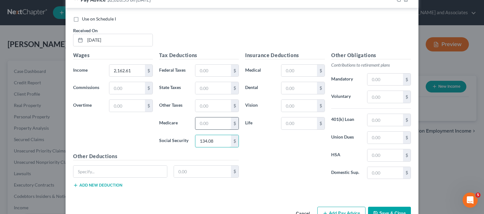
type input "134.08"
click at [213, 122] on input "text" at bounding box center [213, 123] width 36 height 12
type input "31.35"
click at [208, 106] on input "text" at bounding box center [213, 106] width 36 height 12
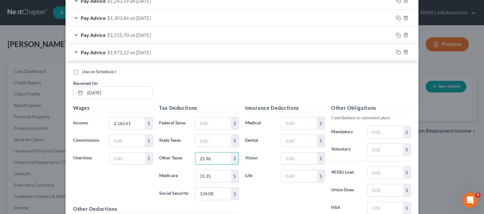
scroll to position [330, 0]
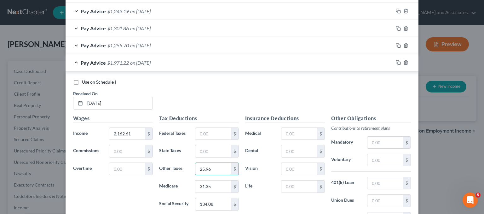
type input "25.96"
click at [67, 62] on div "Pay Advice $1,971.22 on 07/23/2025" at bounding box center [230, 62] width 328 height 17
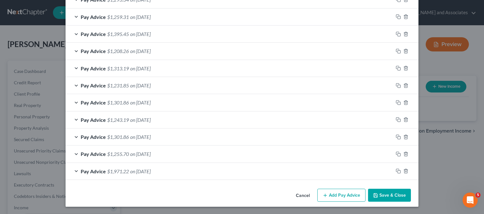
scroll to position [222, 0]
click at [333, 191] on button "Add Pay Advice" at bounding box center [341, 195] width 48 height 13
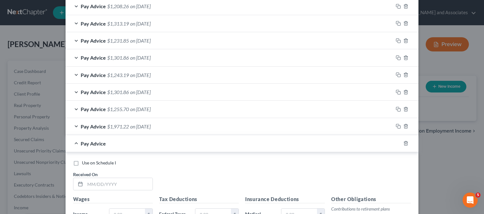
scroll to position [285, 0]
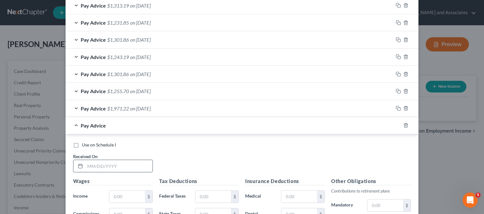
click at [118, 167] on input "text" at bounding box center [118, 166] width 67 height 12
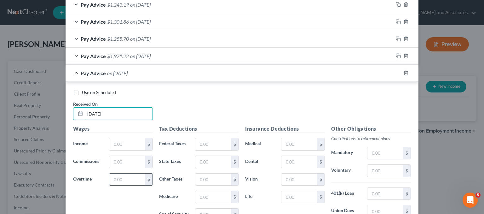
scroll to position [348, 0]
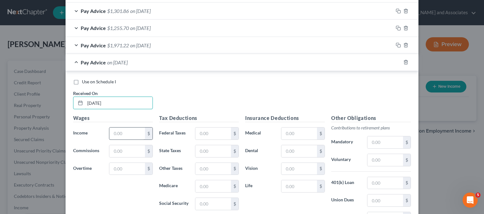
type input "08/11/2025"
click at [129, 133] on input "text" at bounding box center [127, 133] width 36 height 12
type input "917.94"
click at [210, 199] on input "text" at bounding box center [213, 204] width 36 height 12
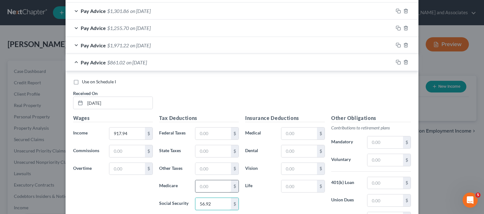
type input "56.92"
click at [210, 183] on input "text" at bounding box center [213, 186] width 36 height 12
type input "13.31"
click at [220, 163] on input "text" at bounding box center [213, 169] width 36 height 12
type input "11.01"
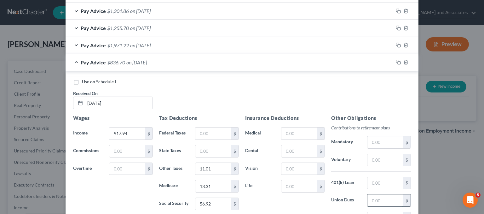
click at [380, 196] on input "text" at bounding box center [385, 200] width 36 height 12
type input "49"
click at [81, 62] on span "Pay Advice" at bounding box center [93, 62] width 25 height 6
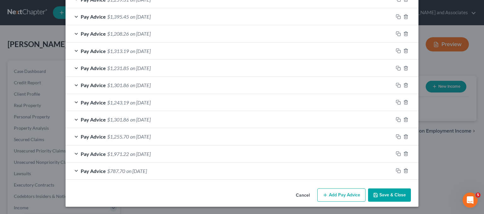
scroll to position [238, 0]
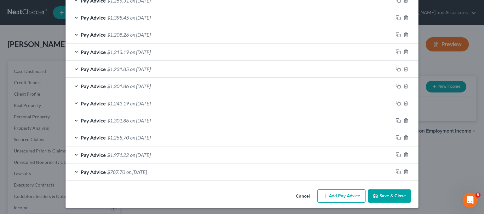
click at [349, 193] on button "Add Pay Advice" at bounding box center [341, 195] width 48 height 13
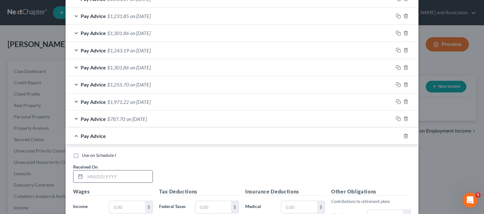
scroll to position [301, 0]
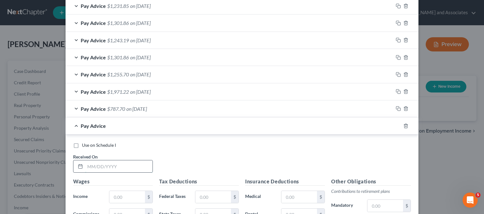
click at [110, 168] on input "text" at bounding box center [118, 166] width 67 height 12
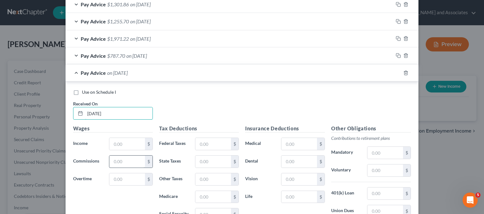
scroll to position [364, 0]
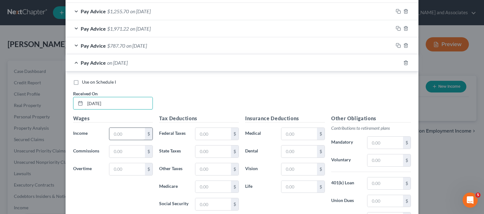
type input "08/25/2025"
click at [126, 131] on input "text" at bounding box center [127, 134] width 36 height 12
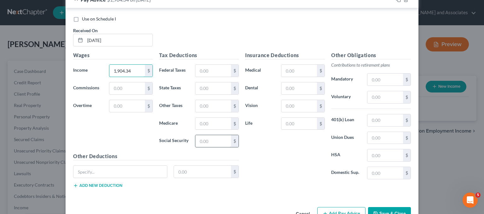
type input "1,904.34"
click at [210, 136] on input "text" at bounding box center [213, 141] width 36 height 12
type input "118.07"
click at [208, 122] on input "text" at bounding box center [213, 124] width 36 height 12
type input "27.62"
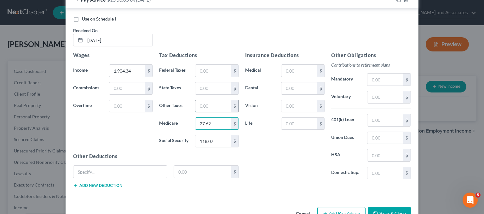
click at [204, 105] on input "text" at bounding box center [213, 106] width 36 height 12
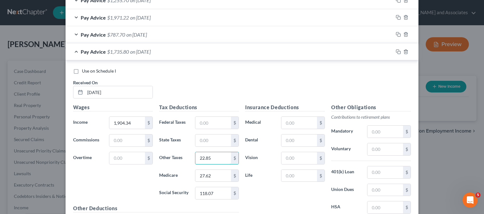
scroll to position [364, 0]
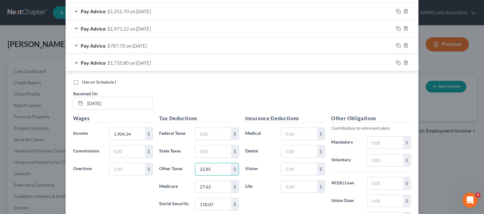
type input "22.85"
click at [107, 64] on span "$1,735.80" at bounding box center [118, 63] width 22 height 6
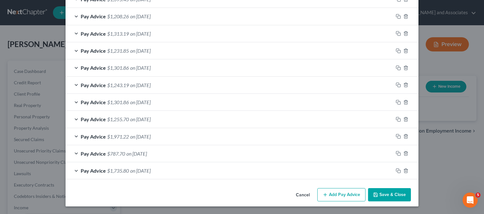
scroll to position [256, 0]
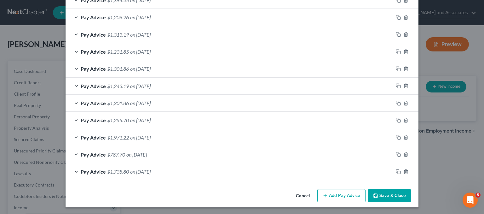
click at [392, 193] on button "Save & Close" at bounding box center [389, 195] width 43 height 13
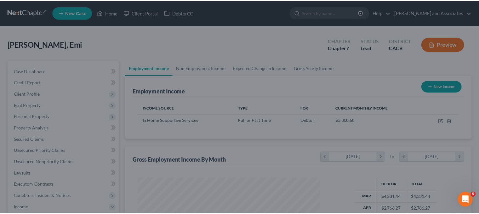
scroll to position [112, 194]
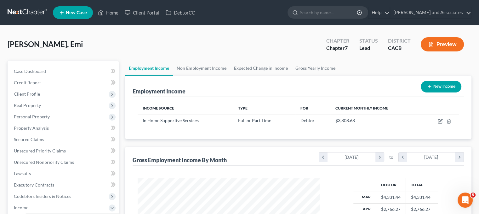
click at [32, 8] on link at bounding box center [28, 12] width 40 height 11
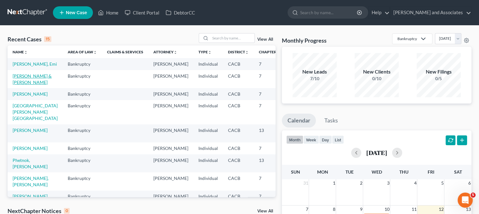
click at [25, 85] on link "[PERSON_NAME] & [PERSON_NAME]" at bounding box center [32, 79] width 39 height 12
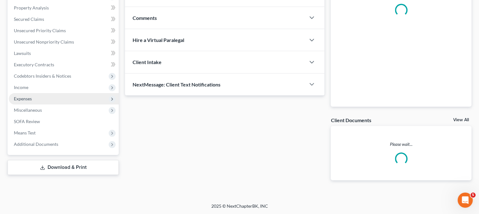
scroll to position [105, 0]
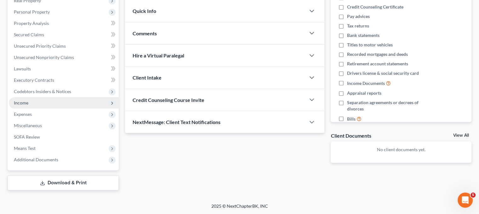
click at [48, 99] on span "Income" at bounding box center [64, 102] width 110 height 11
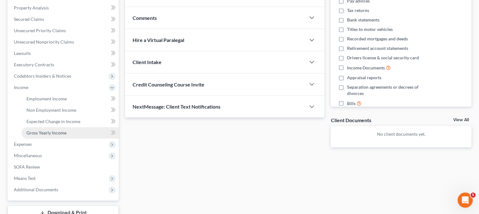
click at [58, 130] on span "Gross Yearly Income" at bounding box center [46, 132] width 40 height 5
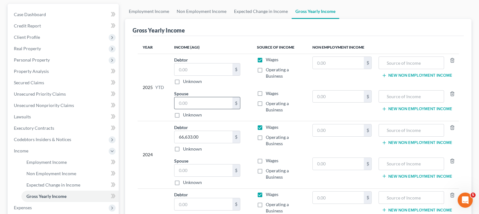
scroll to position [126, 0]
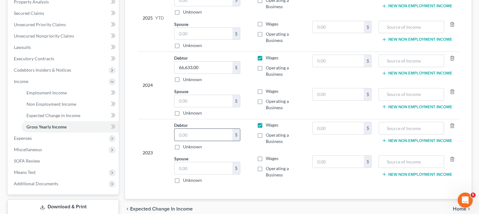
click at [195, 131] on input "text" at bounding box center [204, 135] width 58 height 12
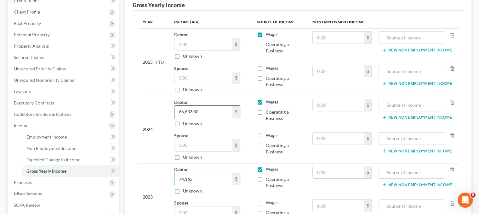
scroll to position [63, 0]
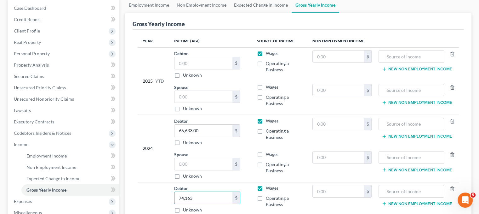
type input "74,163"
click at [150, 103] on div "2025 YTD" at bounding box center [153, 80] width 21 height 61
click at [198, 94] on input "text" at bounding box center [204, 97] width 58 height 12
click at [266, 54] on label "Wages" at bounding box center [272, 53] width 13 height 6
click at [269, 54] on input "Wages" at bounding box center [271, 52] width 4 height 4
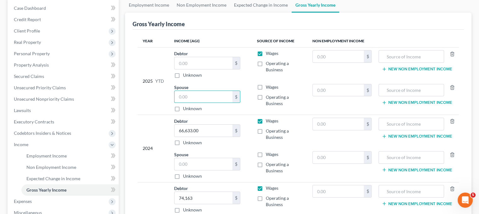
checkbox input "false"
click at [266, 98] on label "Operating a Business" at bounding box center [284, 100] width 37 height 13
click at [269, 98] on input "Operating a Business" at bounding box center [271, 96] width 4 height 4
click at [266, 95] on label "Operating a Business" at bounding box center [284, 100] width 37 height 13
click at [269, 95] on input "Operating a Business" at bounding box center [271, 96] width 4 height 4
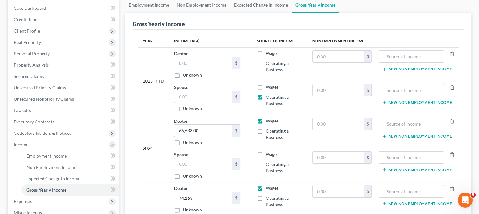
checkbox input "false"
click at [266, 86] on label "Wages" at bounding box center [272, 87] width 13 height 6
click at [269, 86] on input "Wages" at bounding box center [271, 86] width 4 height 4
checkbox input "true"
click at [217, 100] on input "text" at bounding box center [204, 97] width 58 height 12
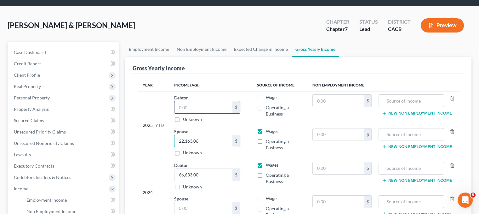
scroll to position [0, 0]
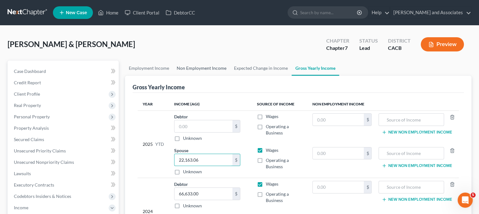
type input "22,163.06"
click at [199, 68] on link "Non Employment Income" at bounding box center [201, 68] width 57 height 15
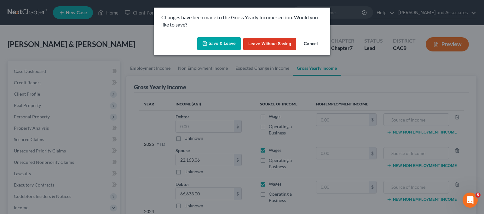
click at [223, 47] on button "Save & Leave" at bounding box center [218, 43] width 43 height 13
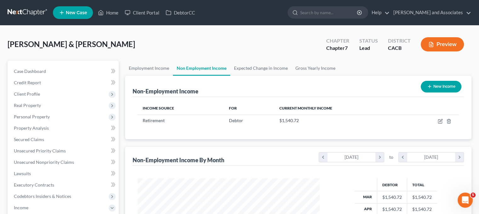
scroll to position [112, 194]
click at [146, 68] on link "Employment Income" at bounding box center [149, 68] width 48 height 15
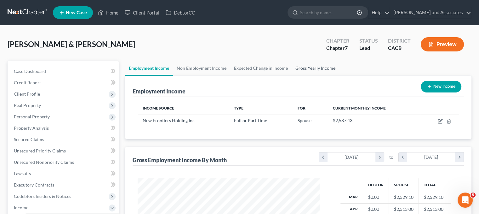
click at [314, 68] on link "Gross Yearly Income" at bounding box center [316, 68] width 48 height 15
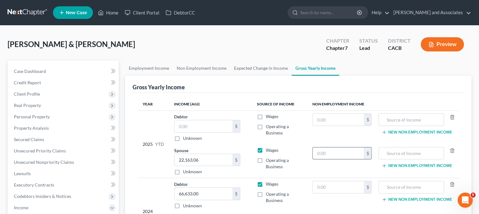
click at [340, 150] on input "text" at bounding box center [338, 153] width 51 height 12
type input "12,325.76"
click at [392, 155] on input "text" at bounding box center [411, 153] width 58 height 12
type input "Retirement"
click at [159, 66] on link "Employment Income" at bounding box center [149, 68] width 48 height 15
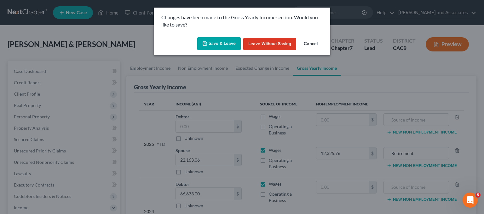
click at [226, 47] on button "Save & Leave" at bounding box center [218, 43] width 43 height 13
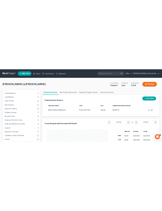
scroll to position [112, 194]
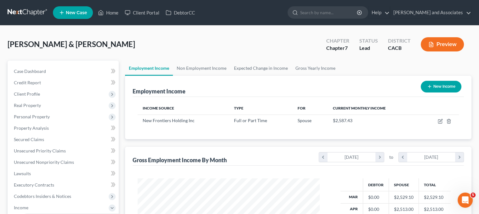
click at [227, 46] on div "Herrera, Rodolfo & Annette Upgraded Chapter Chapter 7 Status Lead District CACB…" at bounding box center [240, 46] width 464 height 27
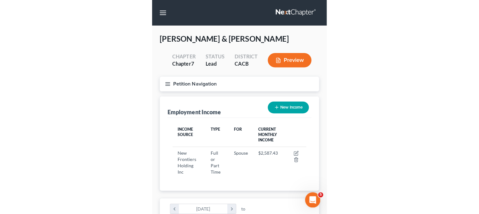
scroll to position [76, 165]
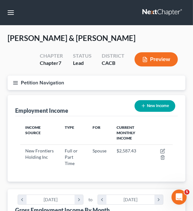
click at [13, 81] on icon "button" at bounding box center [16, 83] width 6 height 6
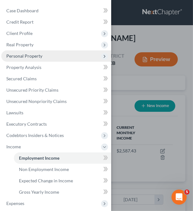
click at [53, 58] on span "Personal Property" at bounding box center [56, 55] width 110 height 11
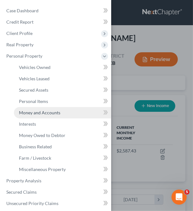
click at [34, 108] on link "Money and Accounts" at bounding box center [62, 112] width 97 height 11
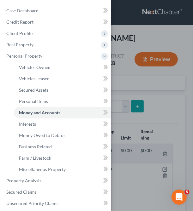
click at [135, 81] on div "Case Dashboard Payments Invoices Payments Payments Credit Report Client Profile" at bounding box center [96, 105] width 193 height 211
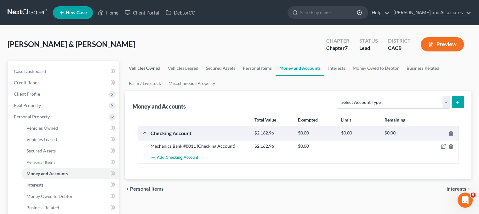
click at [155, 64] on link "Vehicles Owned" at bounding box center [144, 68] width 39 height 15
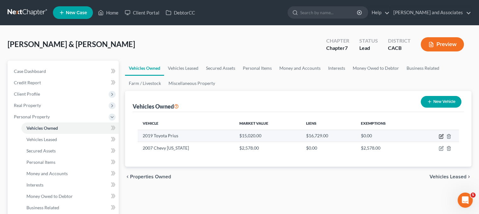
click at [441, 136] on icon "button" at bounding box center [442, 135] width 3 height 3
select select "0"
select select "7"
select select "2"
select select "1"
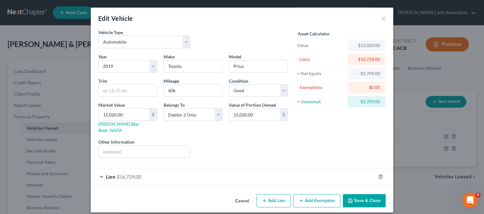
click at [374, 194] on button "Save & Close" at bounding box center [364, 200] width 43 height 13
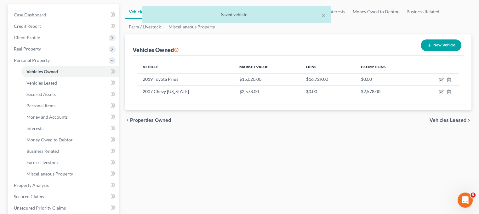
scroll to position [63, 0]
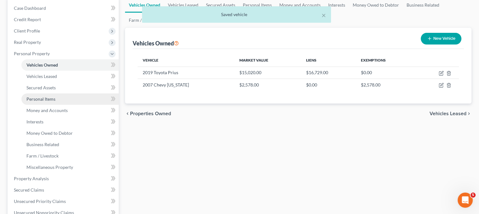
click at [53, 104] on link "Personal Items" at bounding box center [69, 98] width 97 height 11
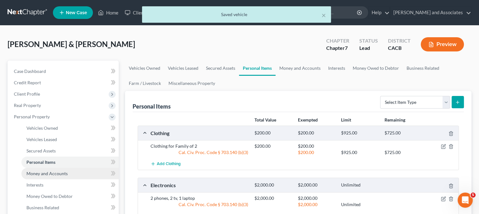
click at [71, 173] on link "Money and Accounts" at bounding box center [69, 173] width 97 height 11
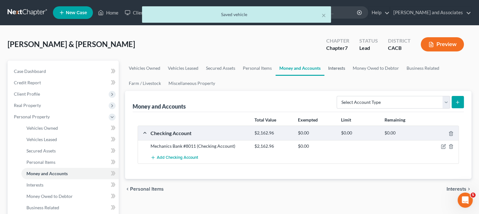
click at [331, 65] on link "Interests" at bounding box center [337, 68] width 25 height 15
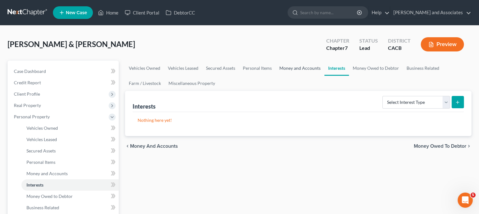
click at [302, 68] on link "Money and Accounts" at bounding box center [300, 68] width 49 height 15
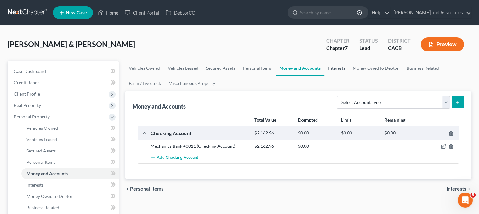
click at [335, 64] on link "Interests" at bounding box center [337, 68] width 25 height 15
